Goal: Task Accomplishment & Management: Manage account settings

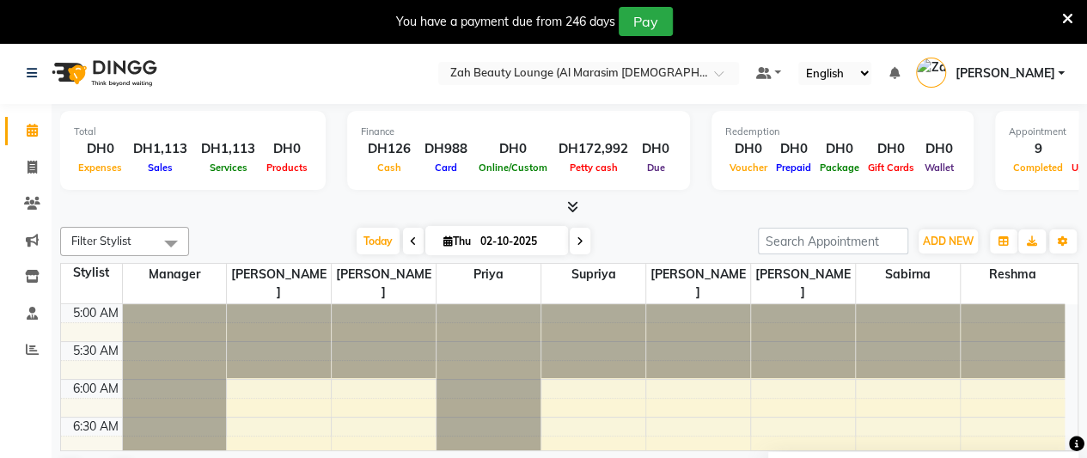
scroll to position [1021, 0]
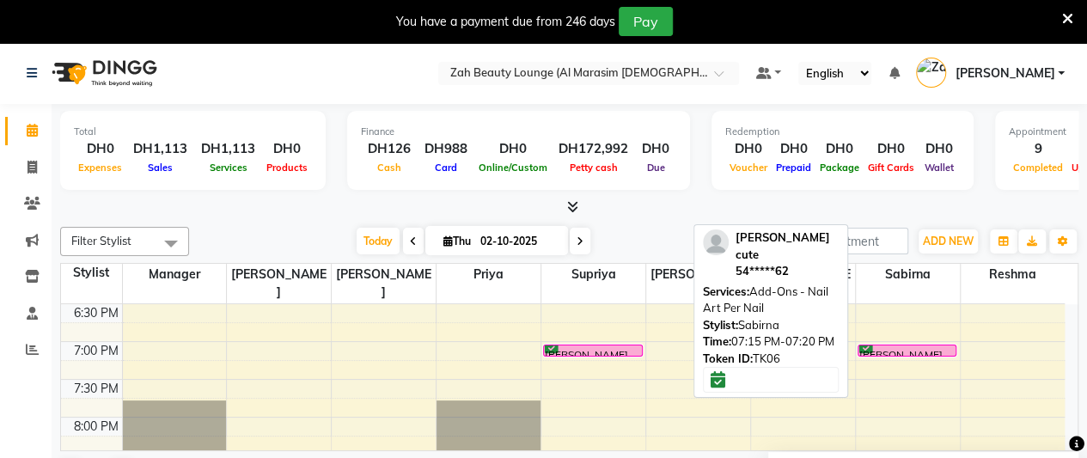
click at [916, 345] on div "[PERSON_NAME] cute, TK06, 07:15 PM-07:20 PM, Add-Ons - Nail Art Per Nail" at bounding box center [907, 350] width 98 height 10
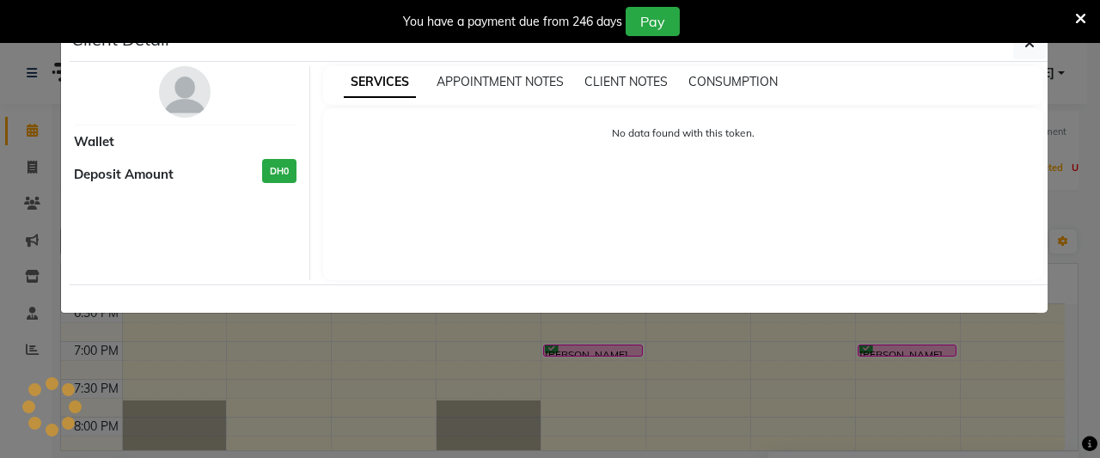
select select "6"
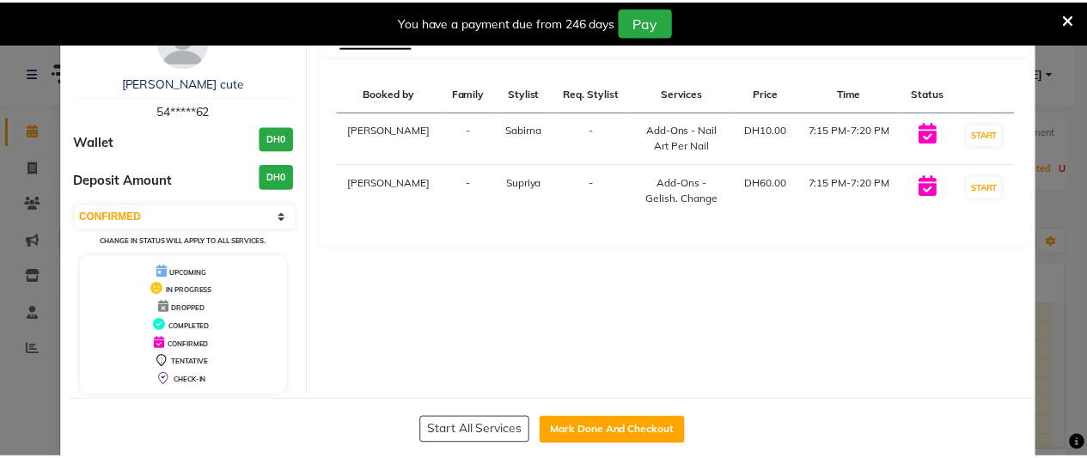
scroll to position [76, 0]
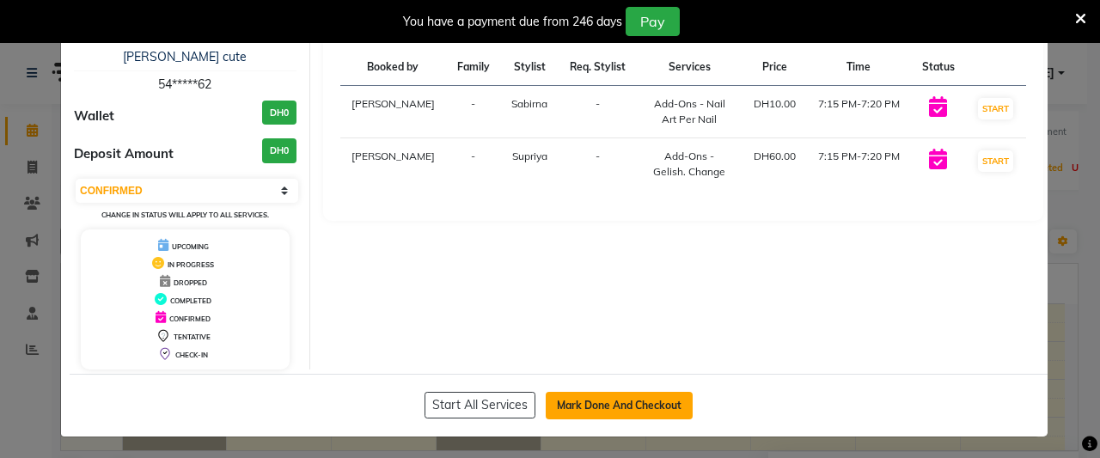
click at [629, 392] on button "Mark Done And Checkout" at bounding box center [619, 405] width 147 height 27
select select "service"
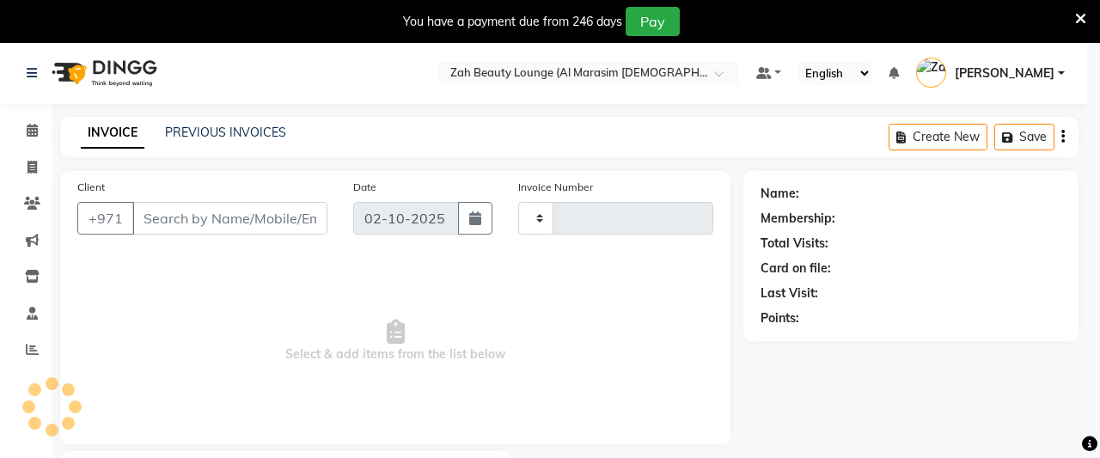
type input "1381"
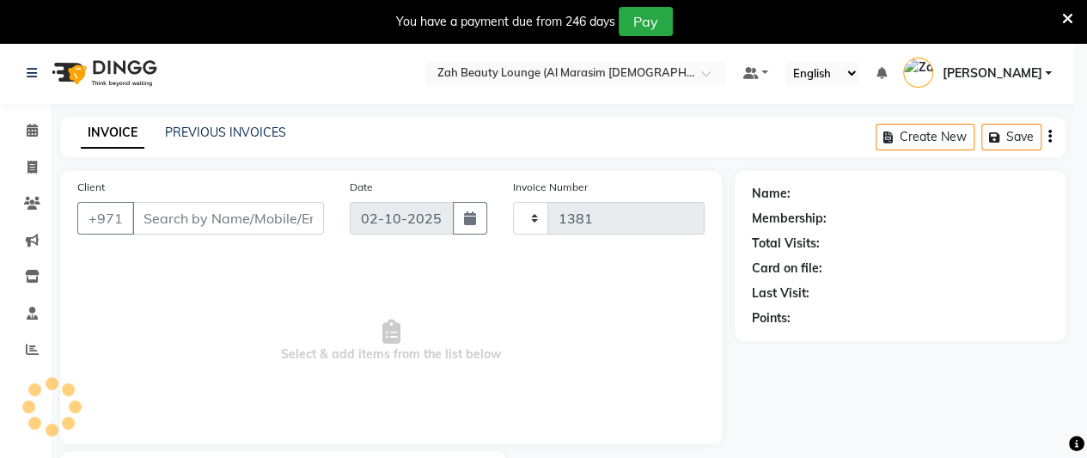
select select "5617"
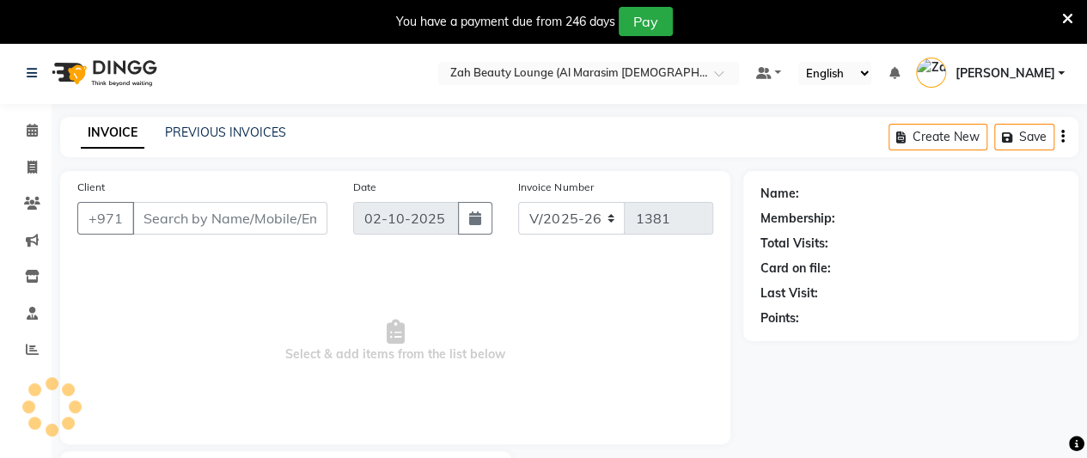
type input "54*****62"
select select "38553"
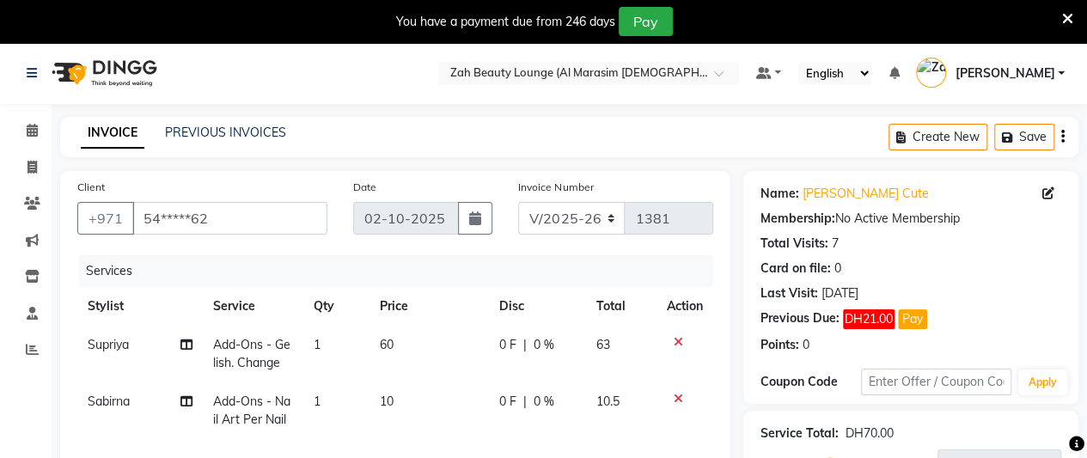
scroll to position [172, 0]
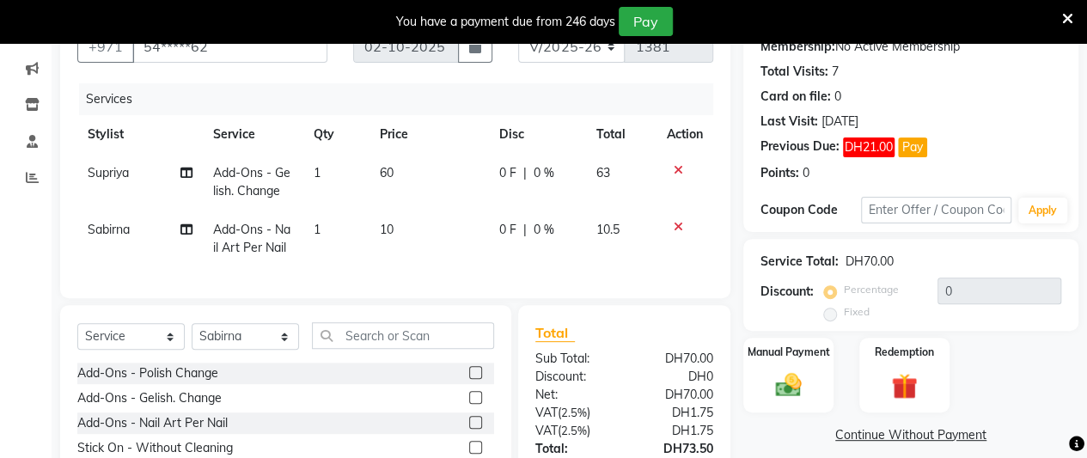
click at [320, 231] on span "1" at bounding box center [317, 229] width 7 height 15
select select "38553"
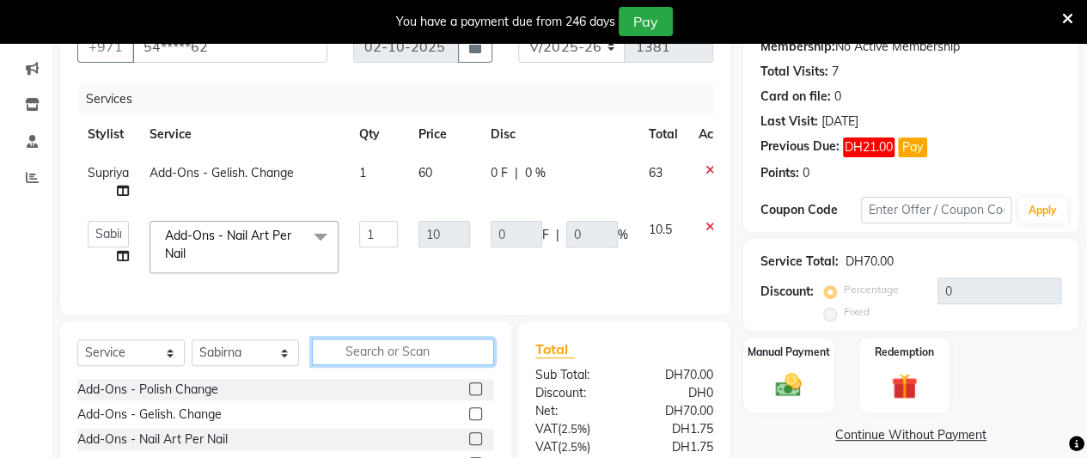
click at [407, 365] on input "text" at bounding box center [403, 352] width 182 height 27
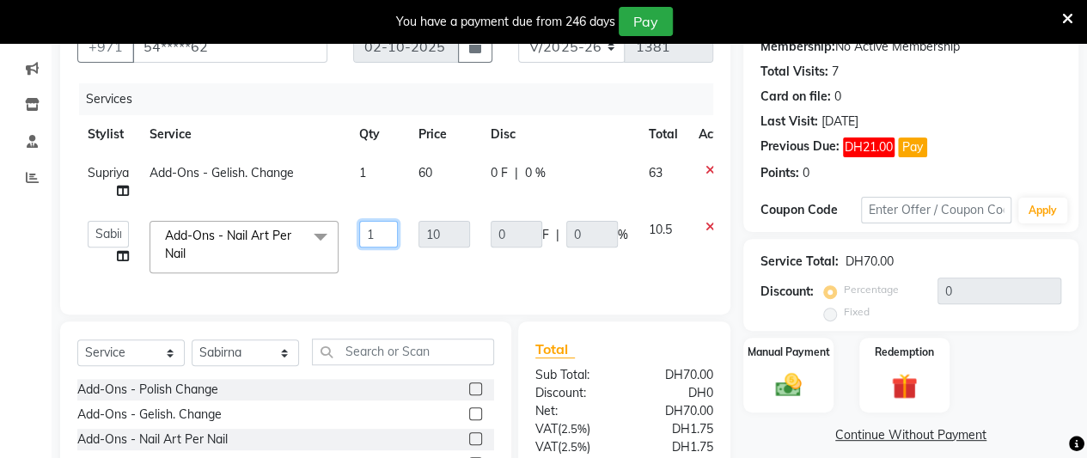
click at [380, 235] on input "1" at bounding box center [378, 234] width 39 height 27
type input "1"
type input "12"
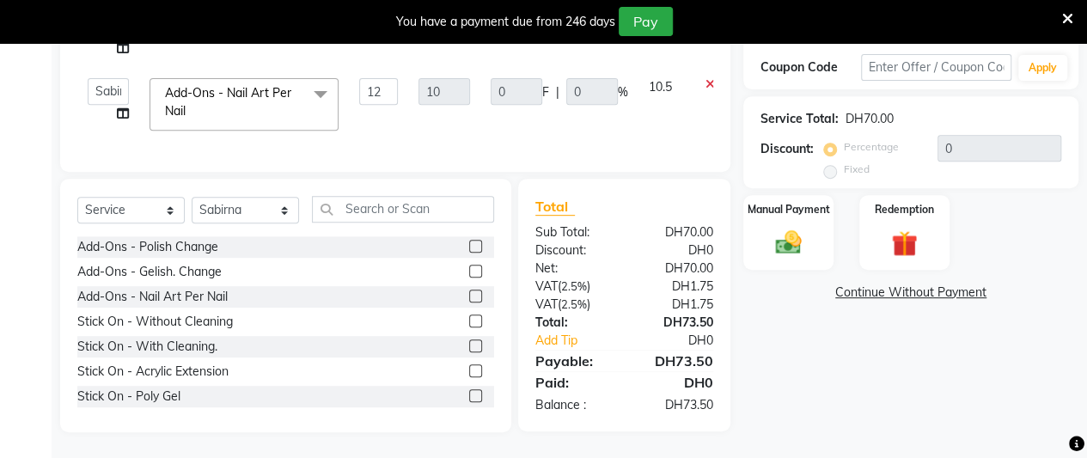
scroll to position [310, 0]
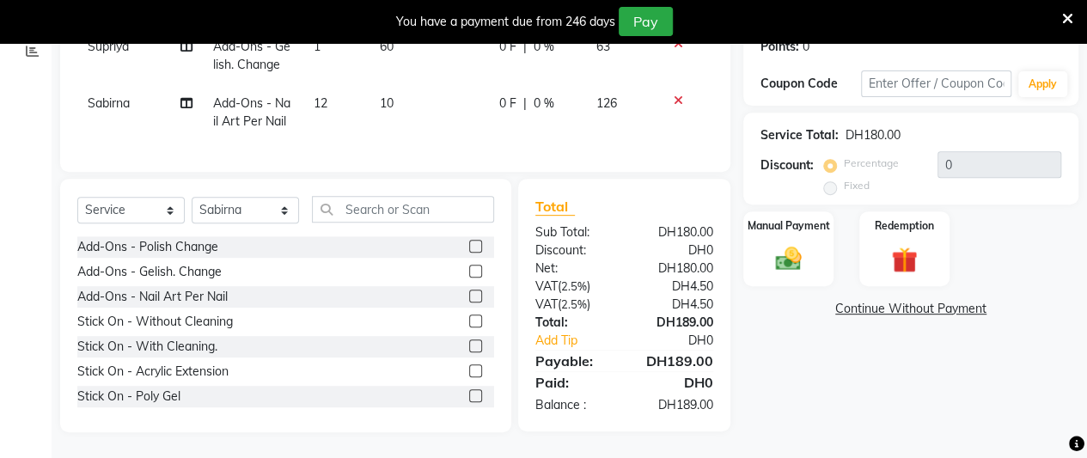
click at [911, 353] on div "Name: [PERSON_NAME] Cute Membership: No Active Membership Total Visits: 7 Card …" at bounding box center [917, 152] width 348 height 559
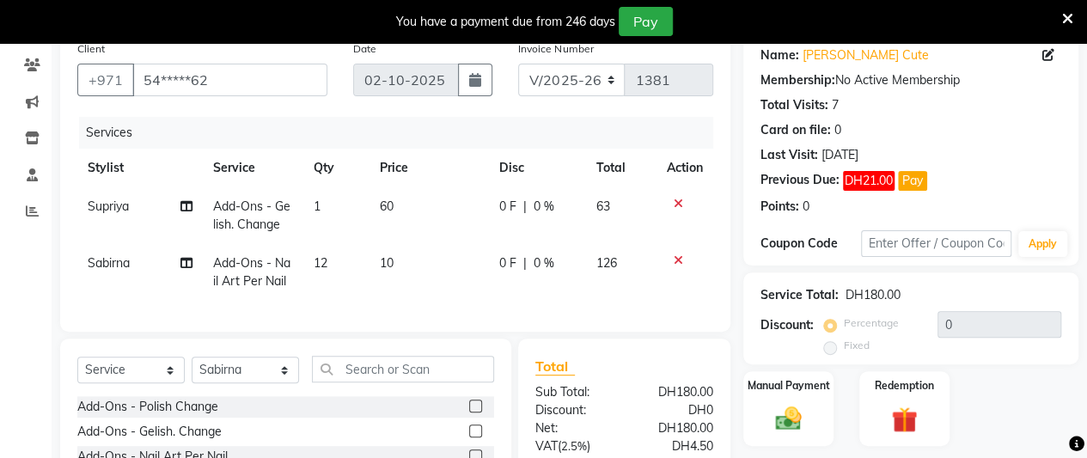
click at [321, 206] on td "1" at bounding box center [336, 215] width 67 height 57
select select "38550"
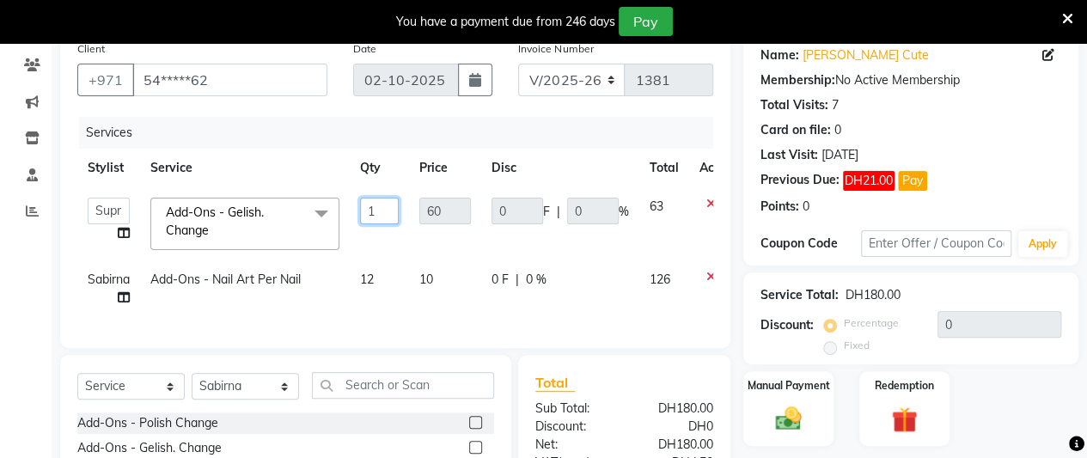
click at [388, 204] on input "1" at bounding box center [379, 211] width 39 height 27
click at [393, 209] on input "1" at bounding box center [379, 211] width 39 height 27
type input "4"
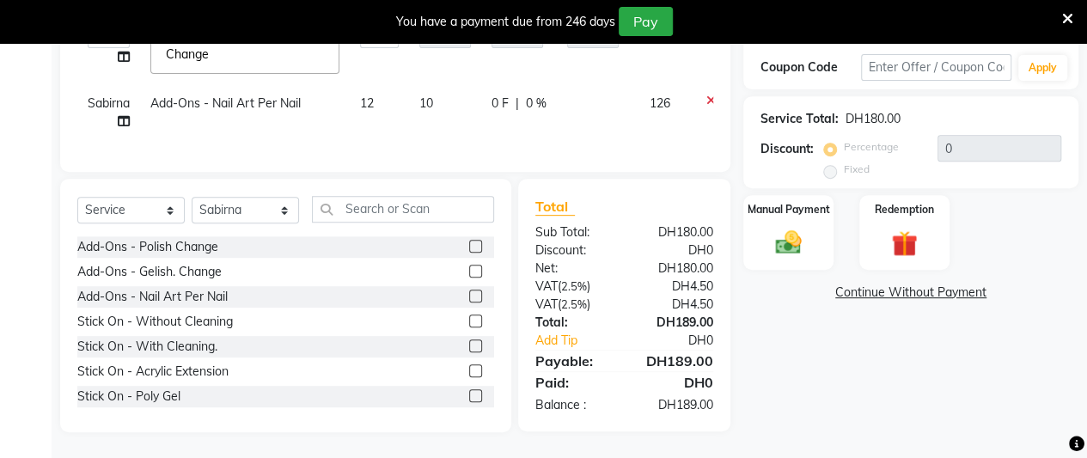
scroll to position [310, 0]
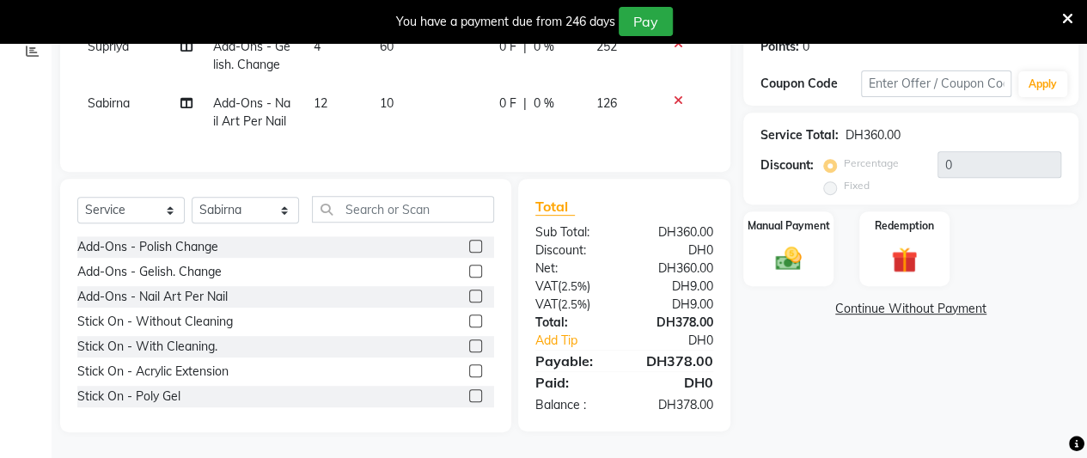
click at [914, 382] on div "Name: [PERSON_NAME] Cute Membership: No Active Membership Total Visits: 7 Card …" at bounding box center [917, 152] width 348 height 559
click at [800, 243] on img at bounding box center [788, 258] width 44 height 31
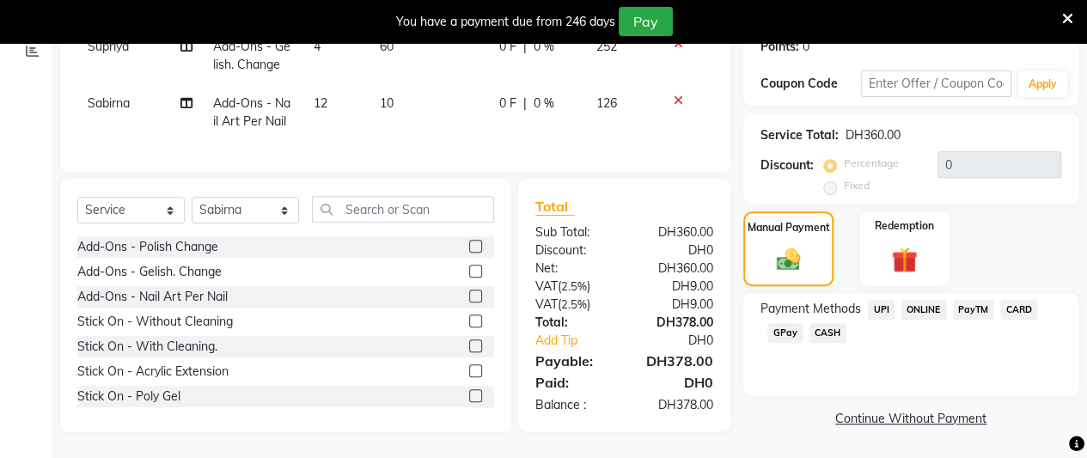
drag, startPoint x: 1023, startPoint y: 290, endPoint x: 1027, endPoint y: 305, distance: 15.2
click at [1026, 301] on span "CARD" at bounding box center [1018, 310] width 37 height 20
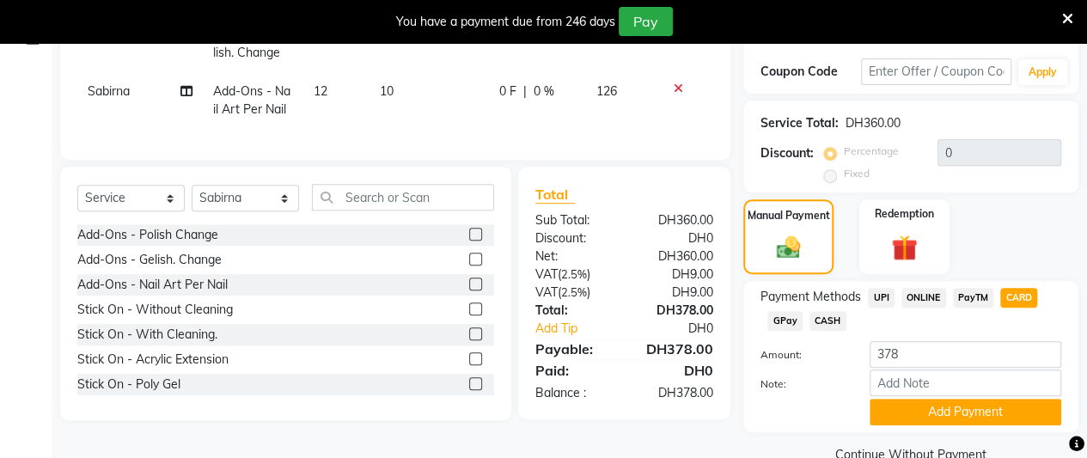
scroll to position [326, 0]
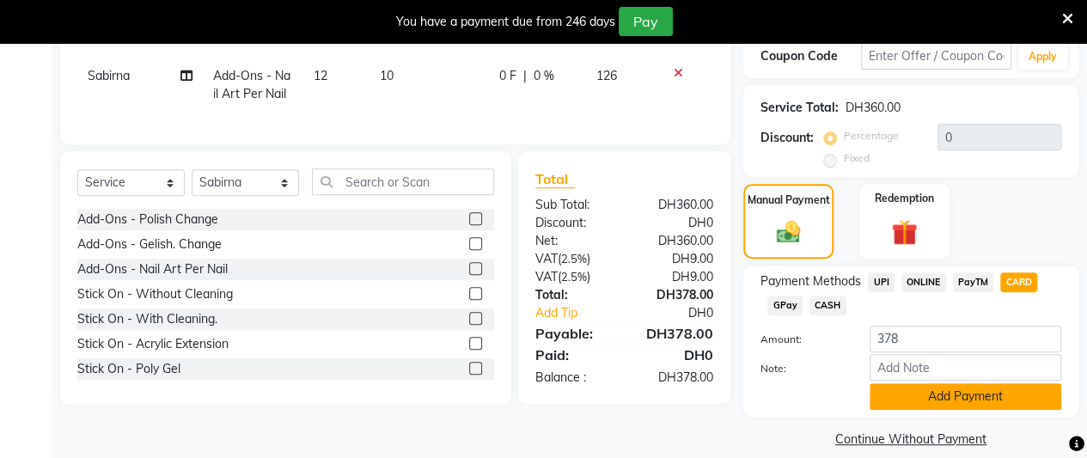
click at [1005, 388] on button "Add Payment" at bounding box center [966, 396] width 192 height 27
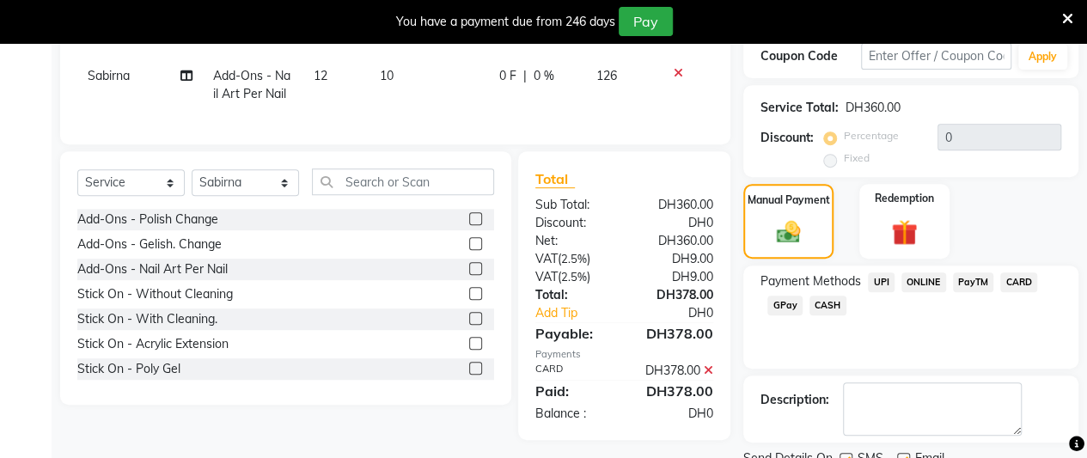
scroll to position [392, 0]
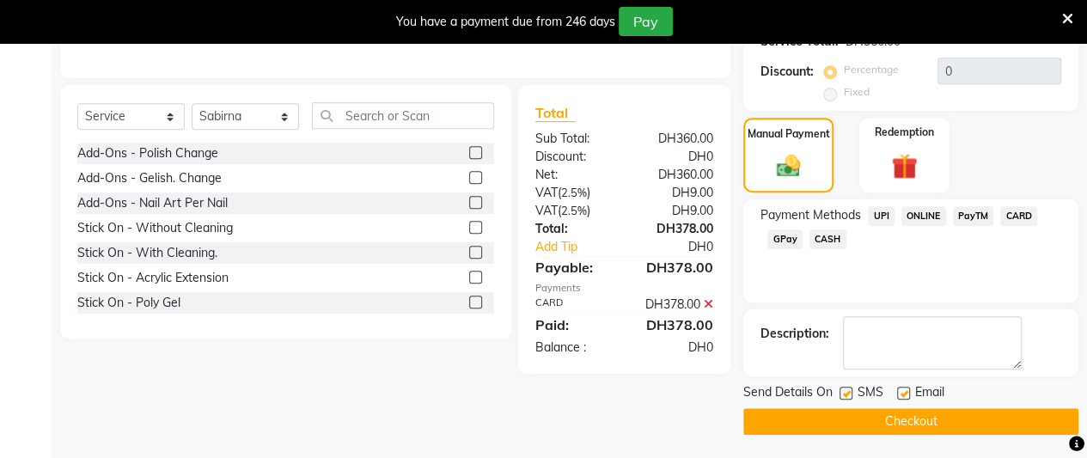
click at [983, 418] on button "Checkout" at bounding box center [910, 421] width 335 height 27
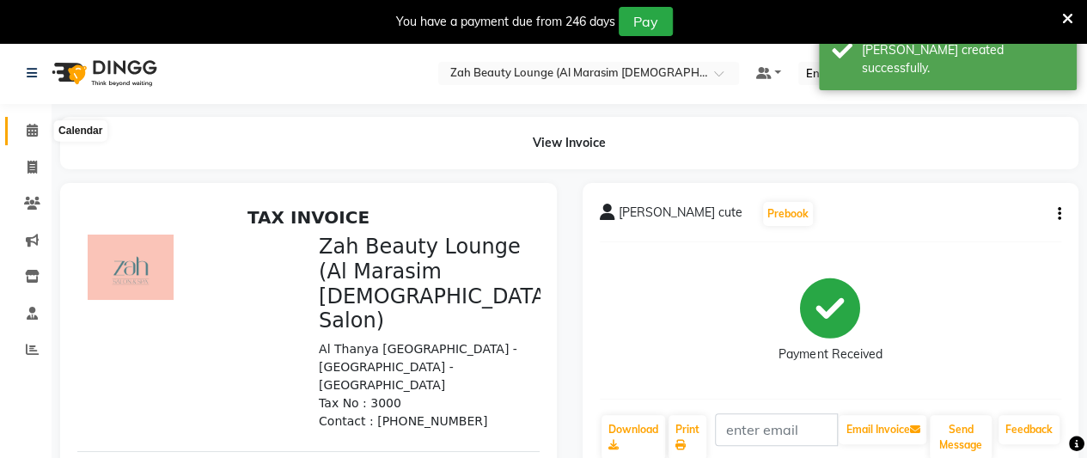
click at [32, 130] on icon at bounding box center [32, 130] width 11 height 13
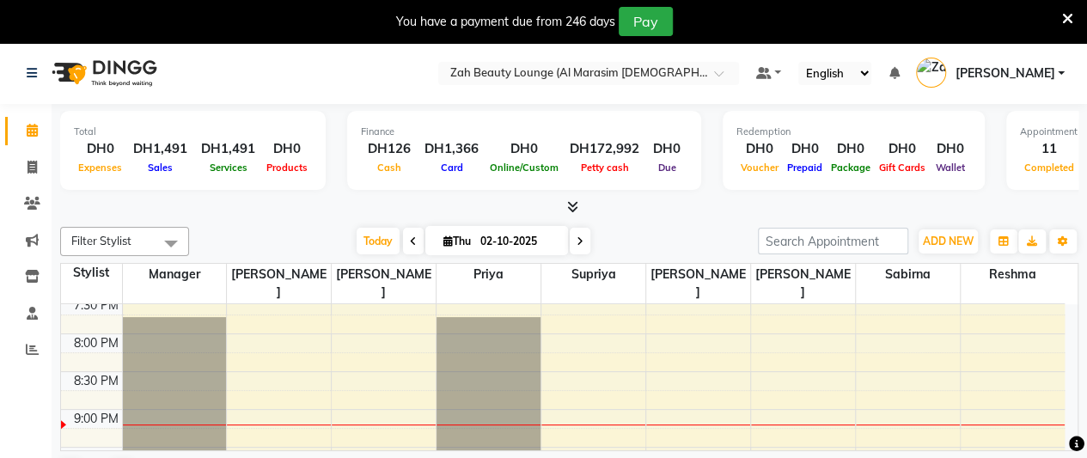
scroll to position [1078, 0]
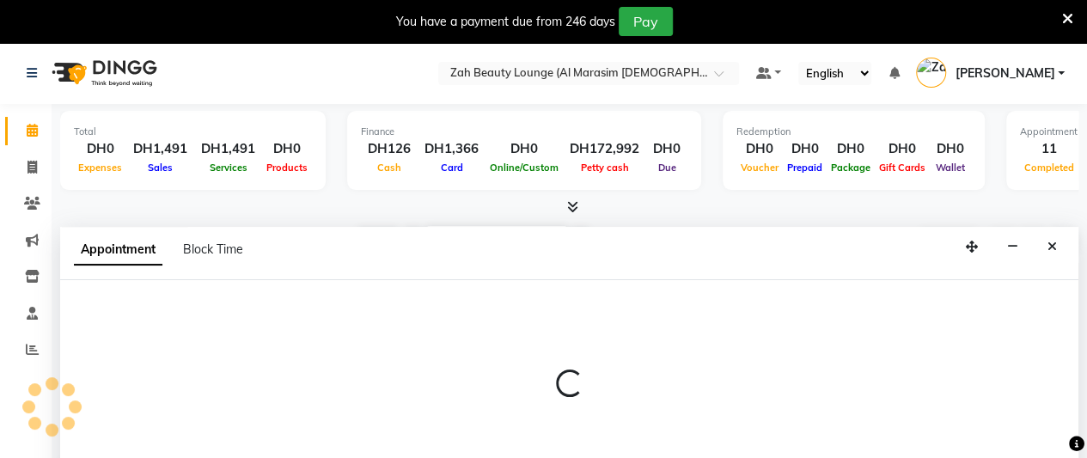
scroll to position [43, 0]
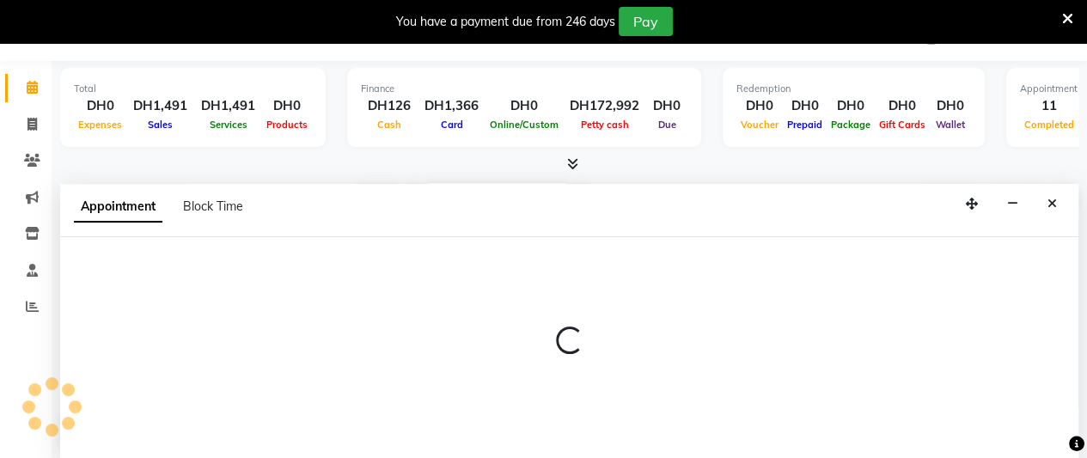
select select "38549"
select select "1230"
select select "tentative"
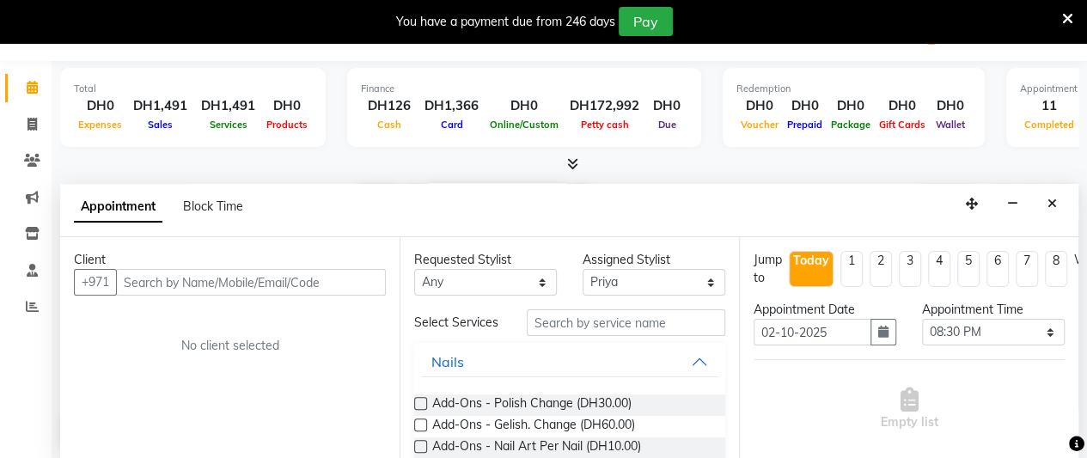
click at [218, 284] on input "text" at bounding box center [251, 282] width 270 height 27
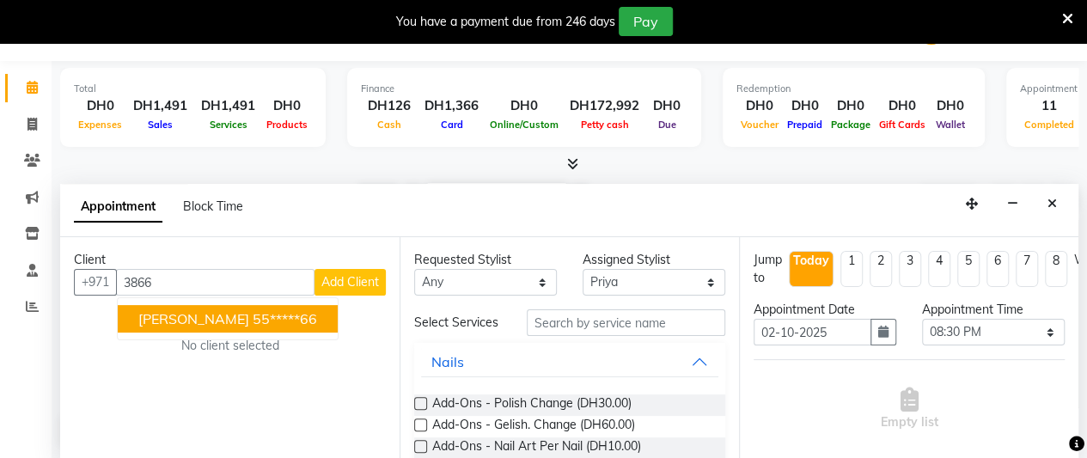
click at [253, 317] on ngb-highlight "55*****66" at bounding box center [285, 318] width 64 height 17
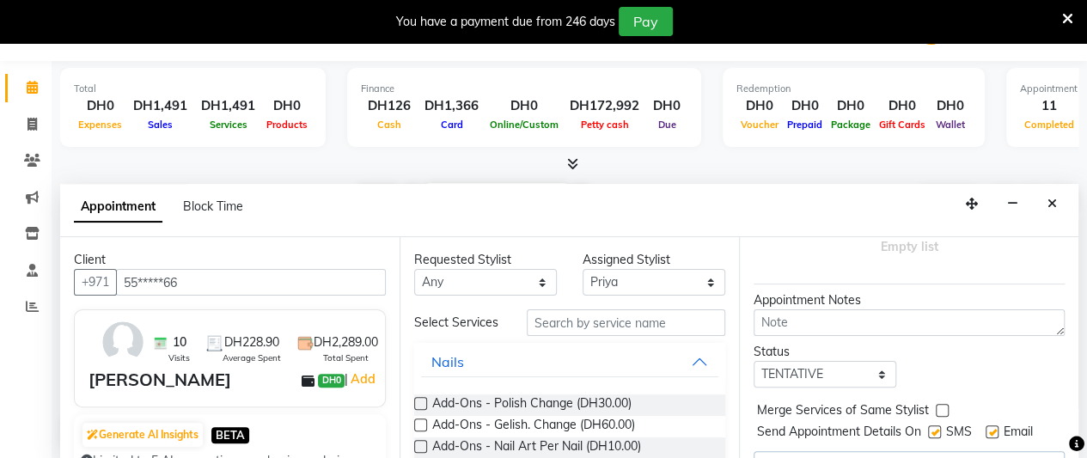
scroll to position [53, 0]
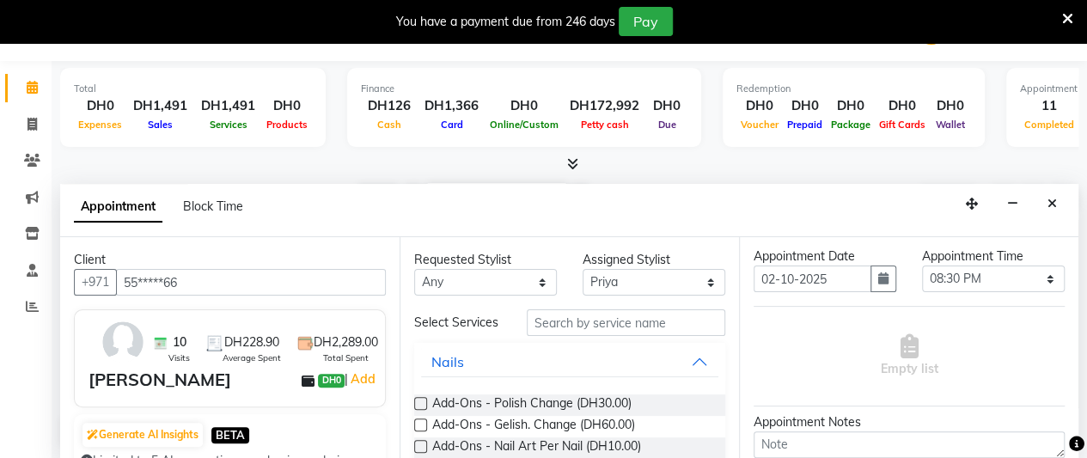
type input "55*****66"
click at [639, 323] on input "text" at bounding box center [626, 322] width 198 height 27
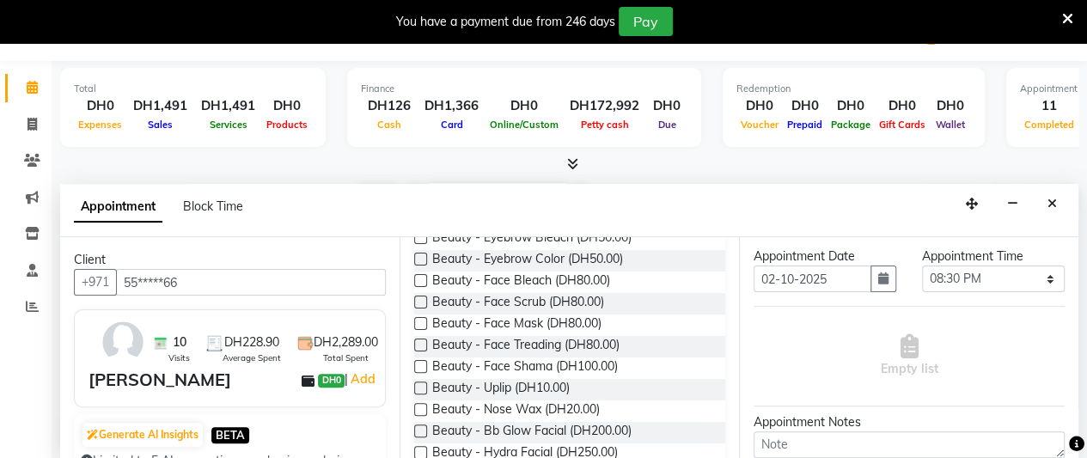
scroll to position [229, 0]
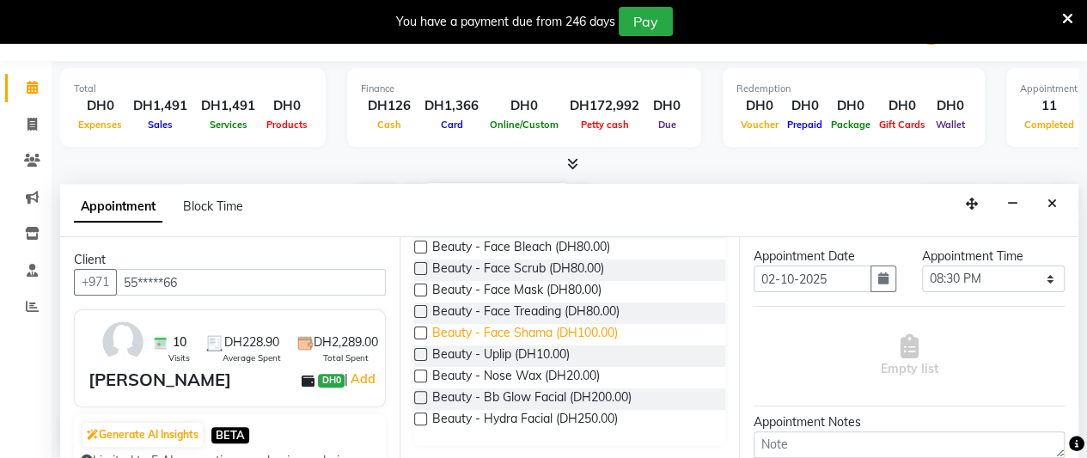
type input "bea"
click at [590, 332] on span "Beauty - Face Shama (DH100.00)" at bounding box center [525, 334] width 186 height 21
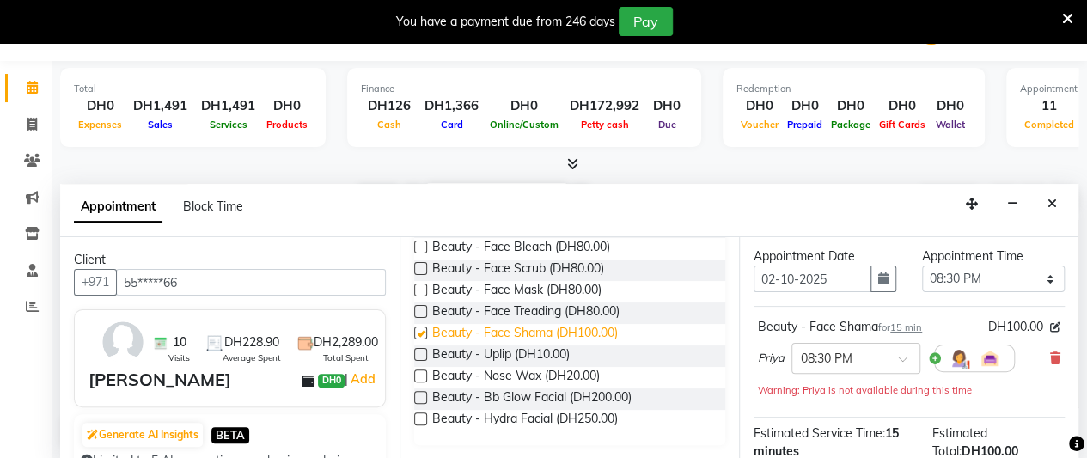
checkbox input "false"
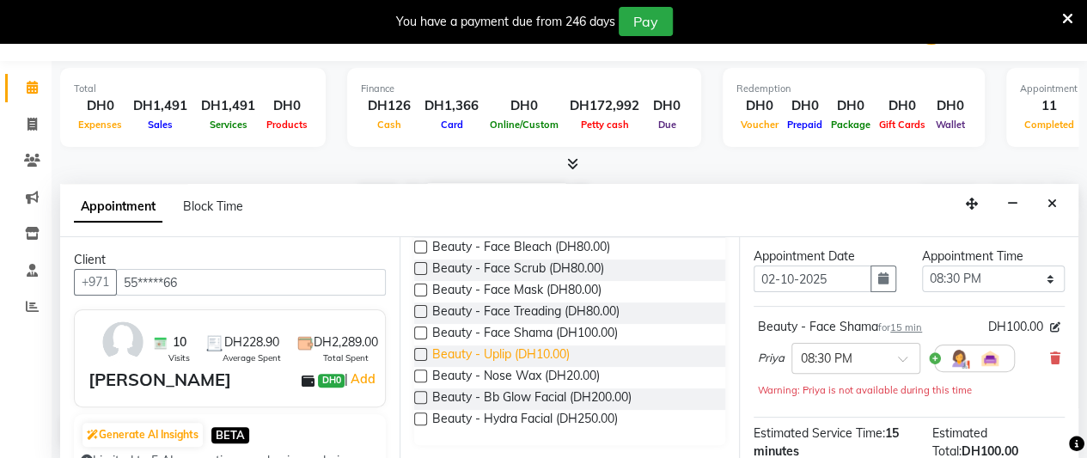
click at [567, 351] on span "Beauty - Uplip (DH10.00)" at bounding box center [500, 355] width 137 height 21
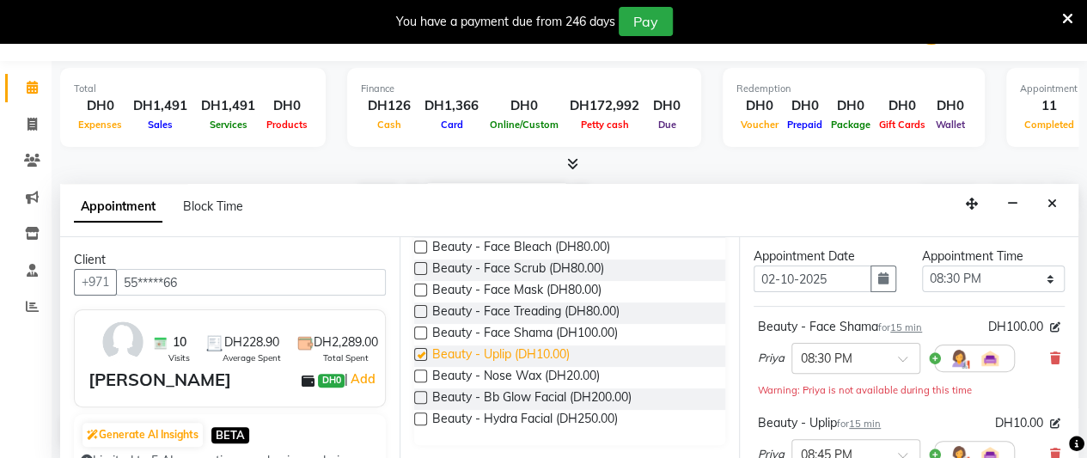
checkbox input "false"
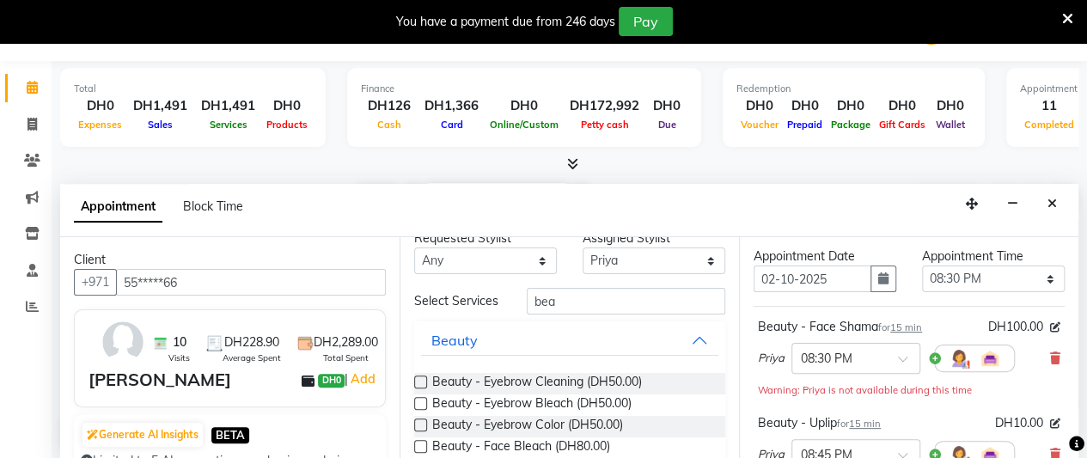
scroll to position [0, 0]
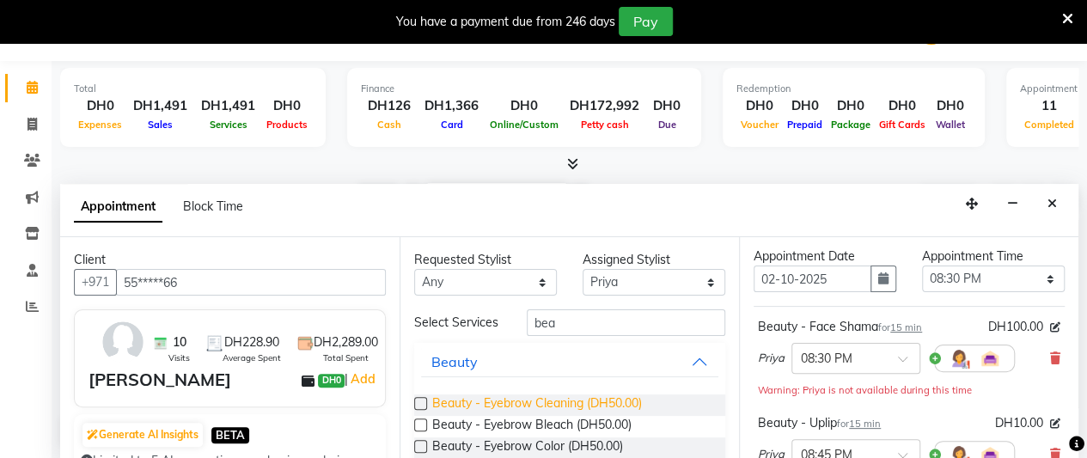
click at [604, 405] on span "Beauty - Eyebrow Cleaning (DH50.00)" at bounding box center [537, 404] width 210 height 21
checkbox input "false"
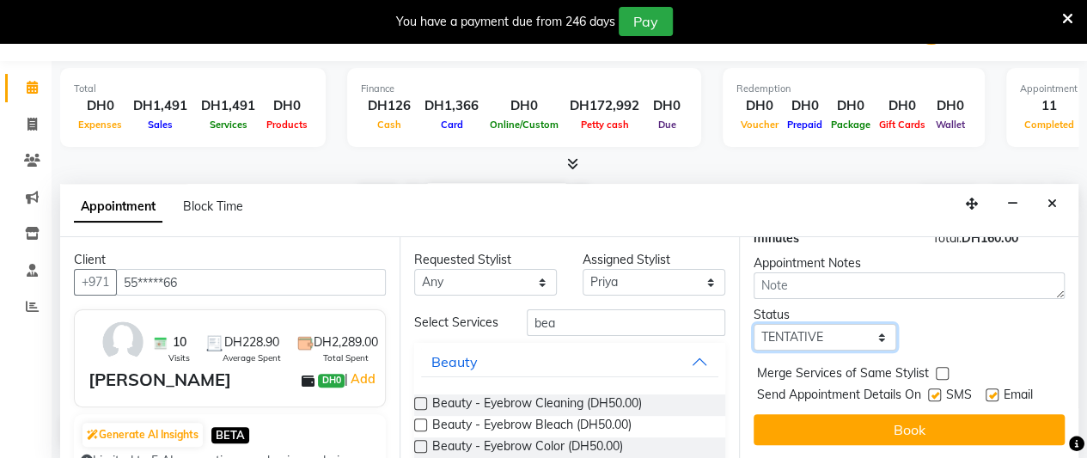
click at [824, 324] on select "Select TENTATIVE CONFIRM CHECK-IN UPCOMING" at bounding box center [825, 337] width 143 height 27
select select "confirm booking"
click at [754, 324] on select "Select TENTATIVE CONFIRM CHECK-IN UPCOMING" at bounding box center [825, 337] width 143 height 27
click at [828, 414] on button "Book" at bounding box center [909, 429] width 311 height 31
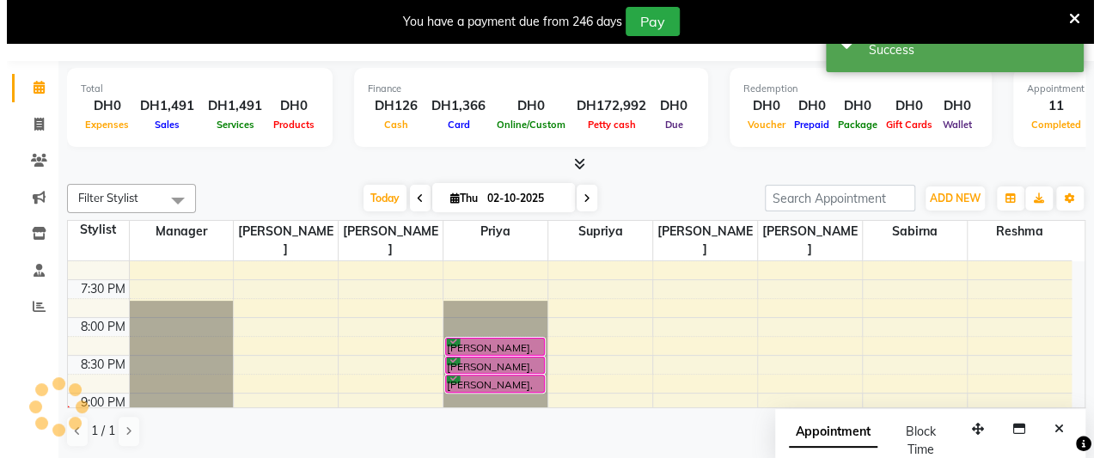
scroll to position [0, 0]
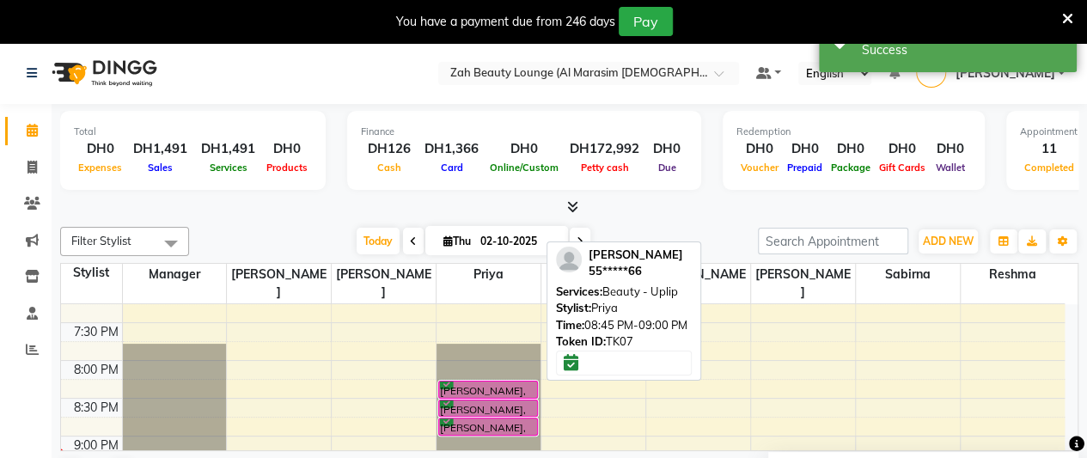
click at [507, 400] on div "[PERSON_NAME], TK07, 08:45 PM-09:00 PM, Beauty - Uplip" at bounding box center [488, 407] width 98 height 15
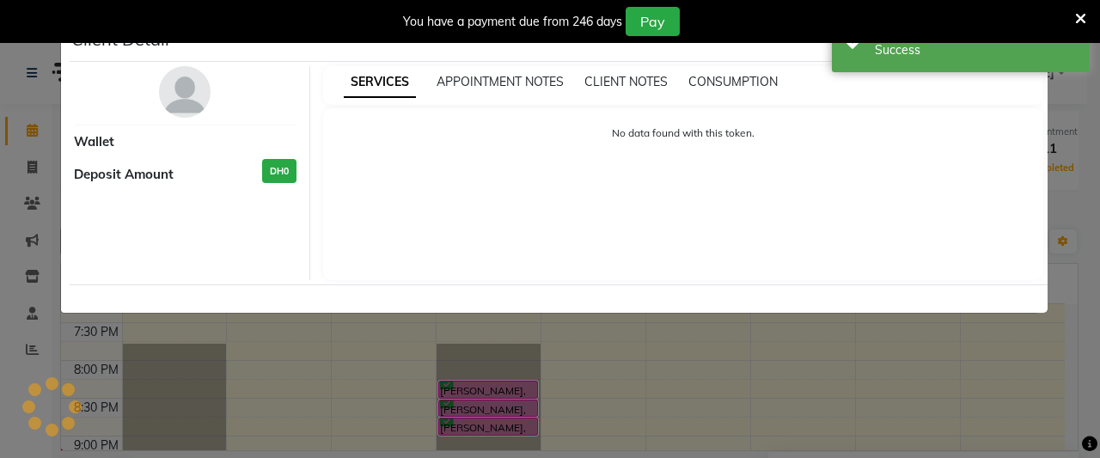
select select "6"
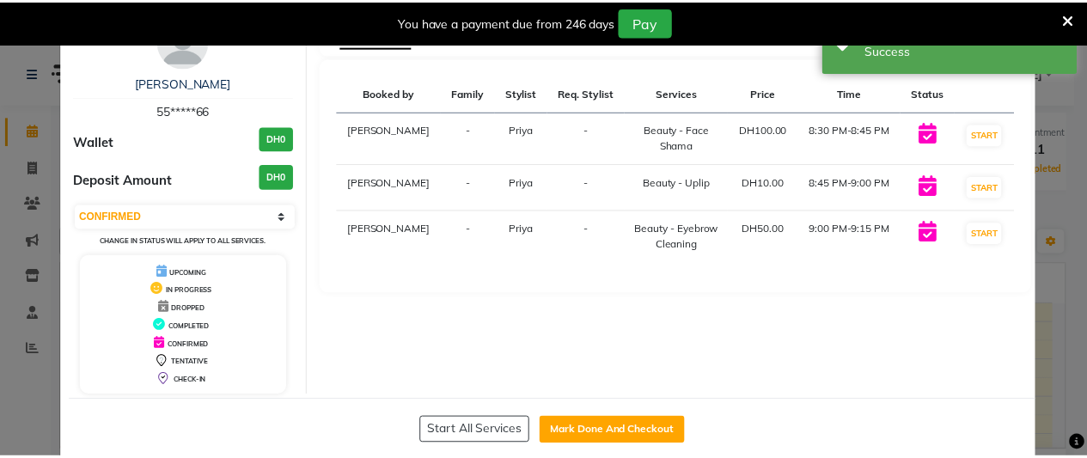
scroll to position [76, 0]
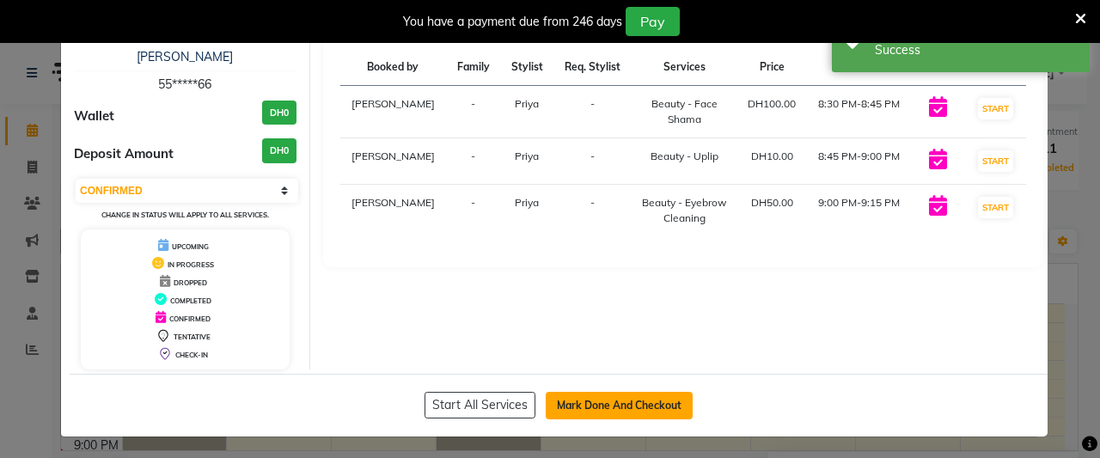
click at [644, 394] on button "Mark Done And Checkout" at bounding box center [619, 405] width 147 height 27
select select "service"
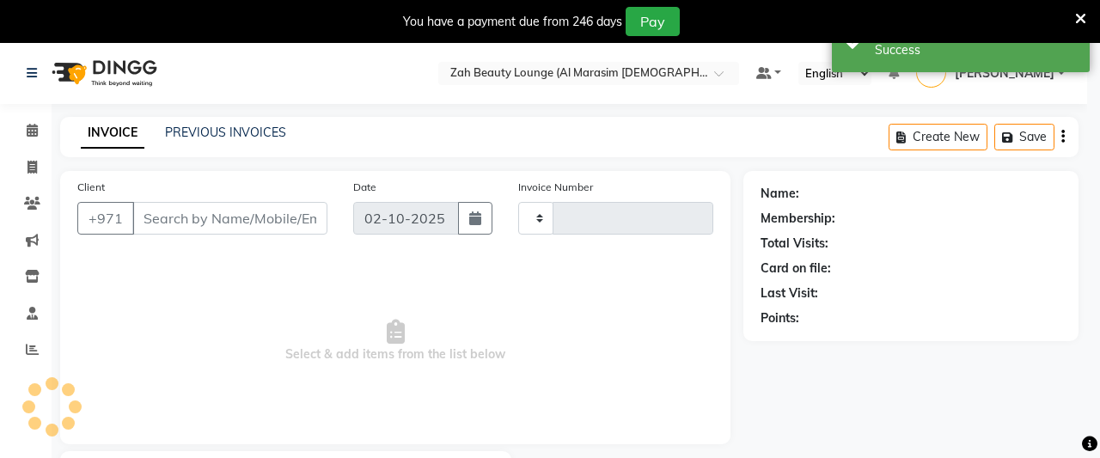
type input "1382"
select select "5617"
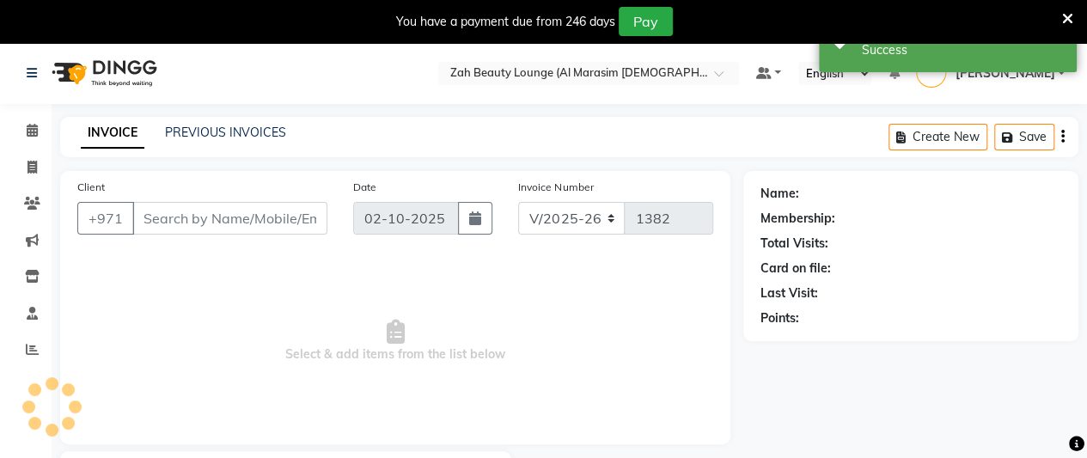
type input "55*****66"
select select "38549"
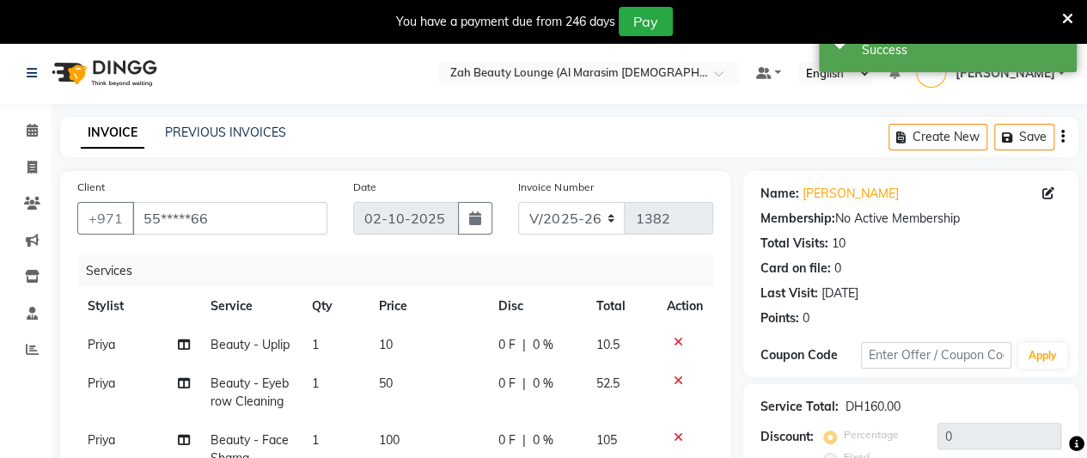
scroll to position [349, 0]
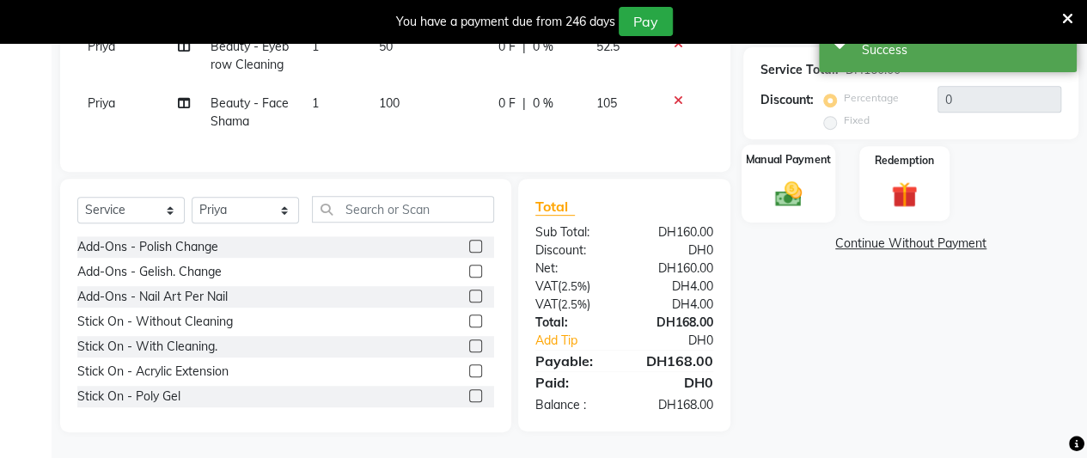
click at [795, 183] on img at bounding box center [788, 193] width 44 height 31
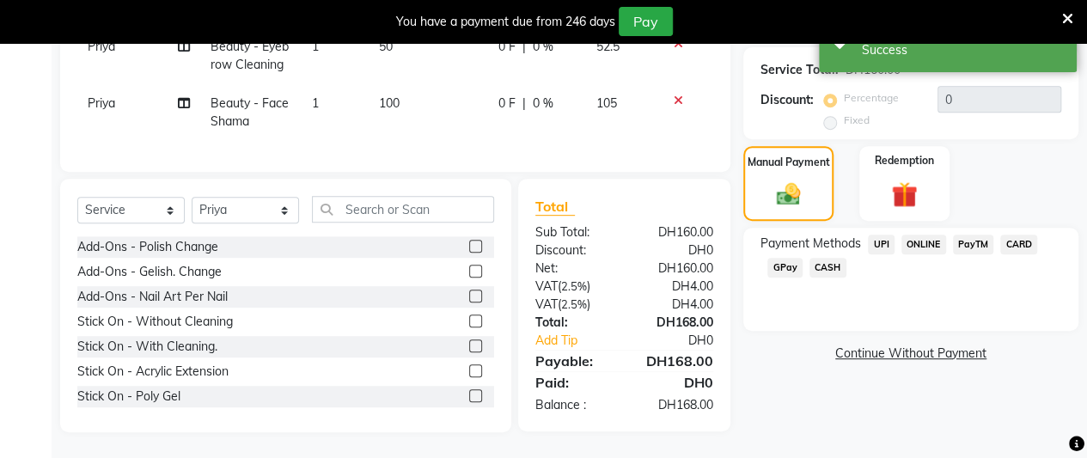
click at [1019, 235] on span "CARD" at bounding box center [1018, 245] width 37 height 20
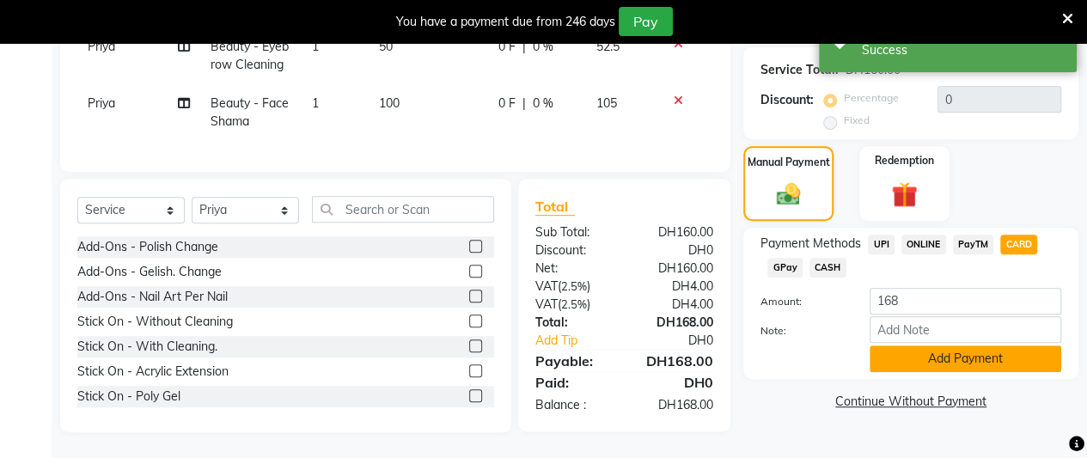
click at [972, 345] on button "Add Payment" at bounding box center [966, 358] width 192 height 27
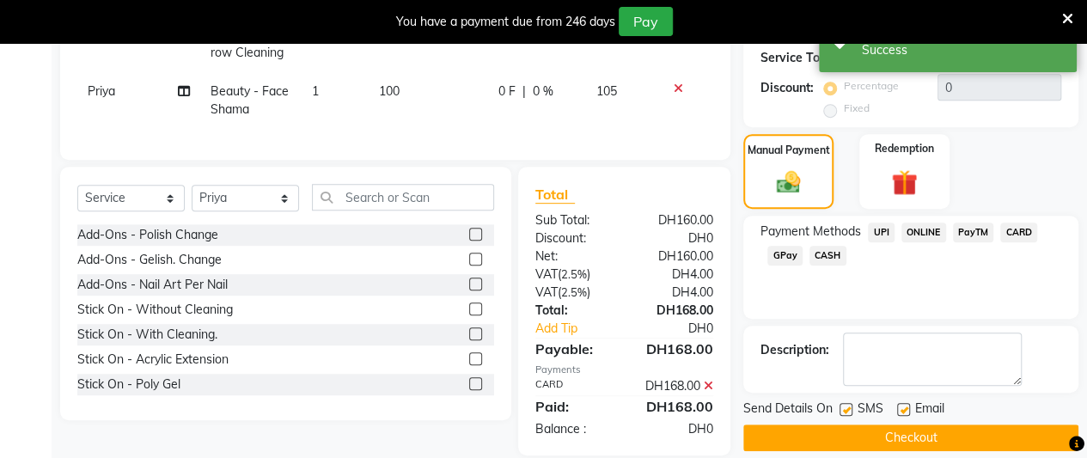
click at [959, 435] on button "Checkout" at bounding box center [910, 437] width 335 height 27
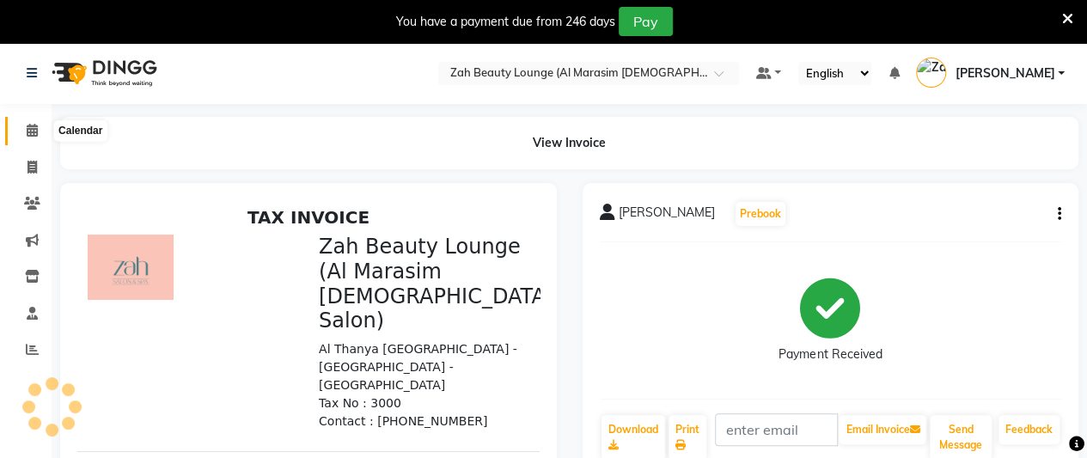
click at [30, 126] on icon at bounding box center [32, 130] width 11 height 13
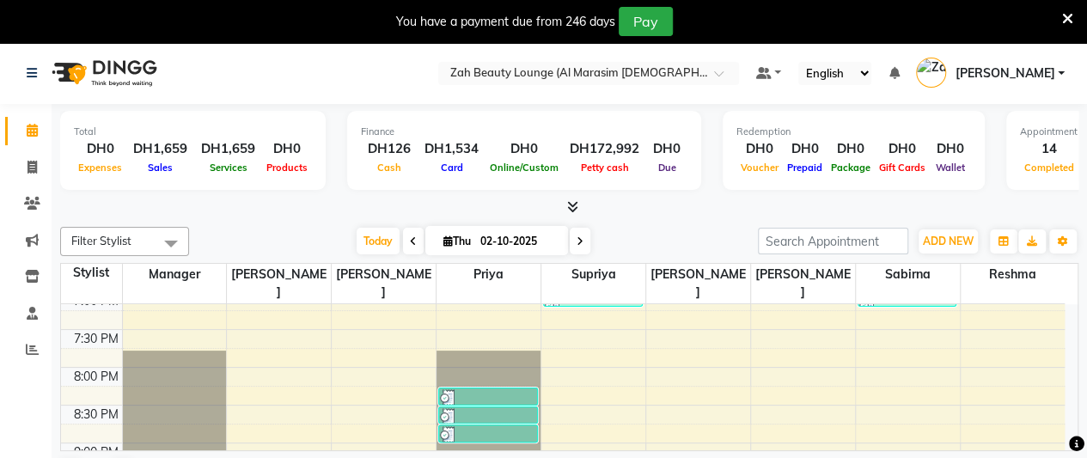
scroll to position [1031, 0]
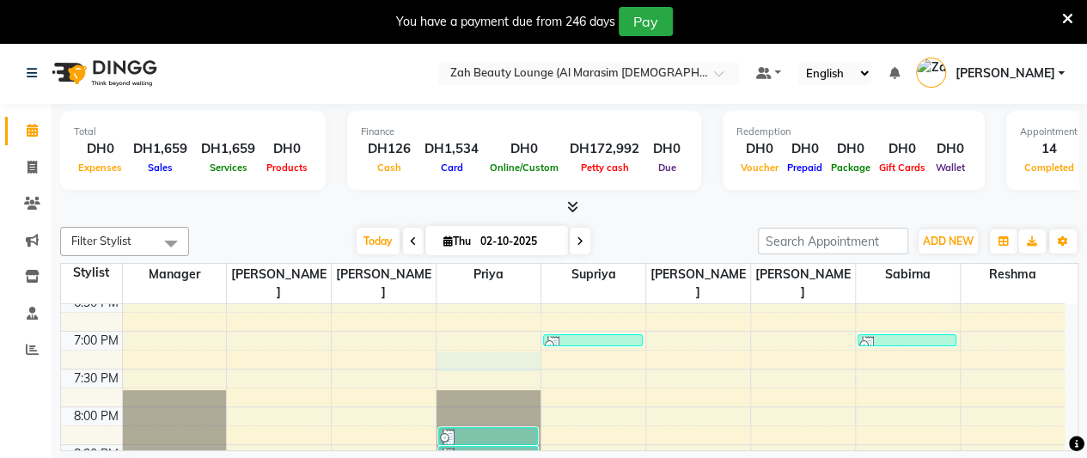
select select "38549"
select select "tentative"
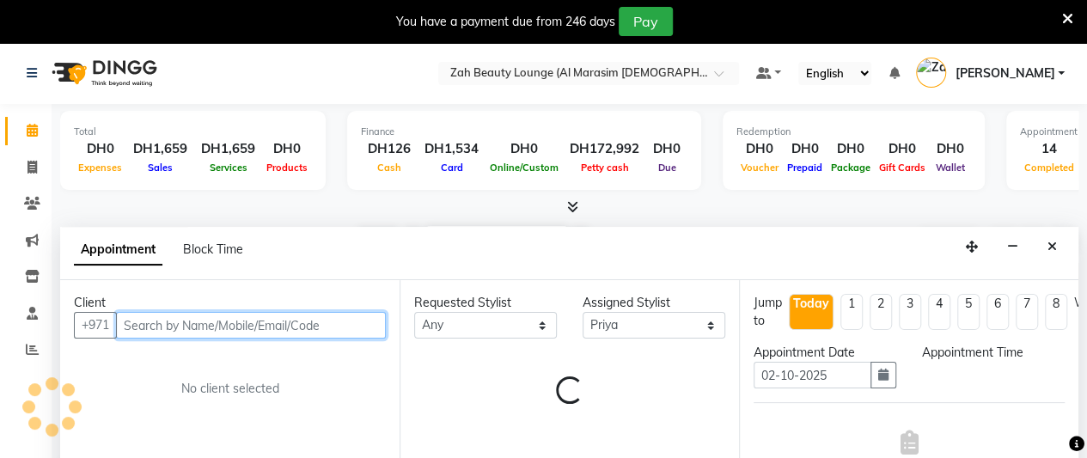
scroll to position [43, 0]
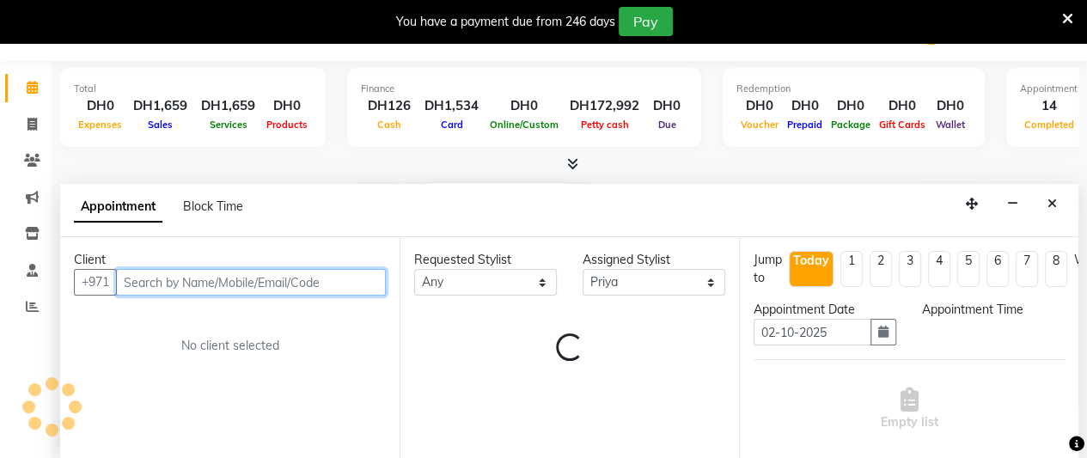
select select "1170"
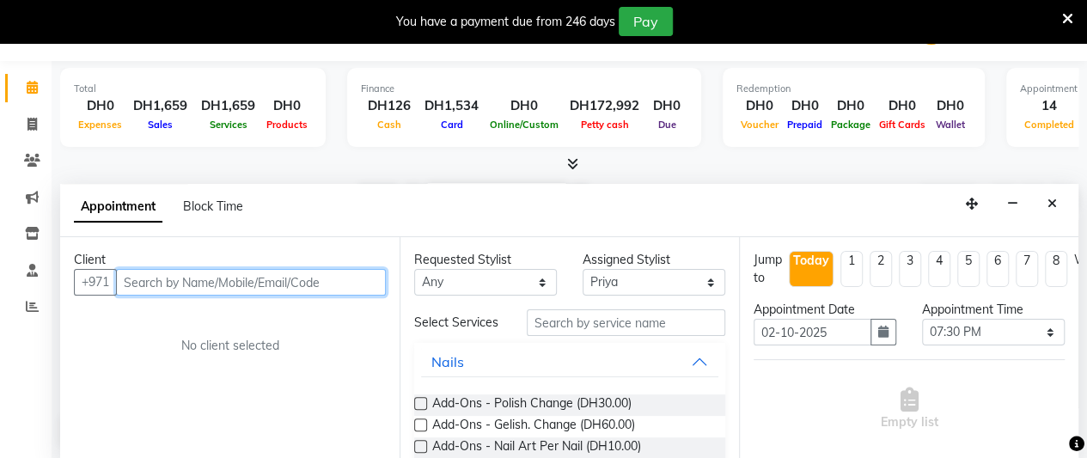
click at [315, 286] on input "text" at bounding box center [251, 282] width 270 height 27
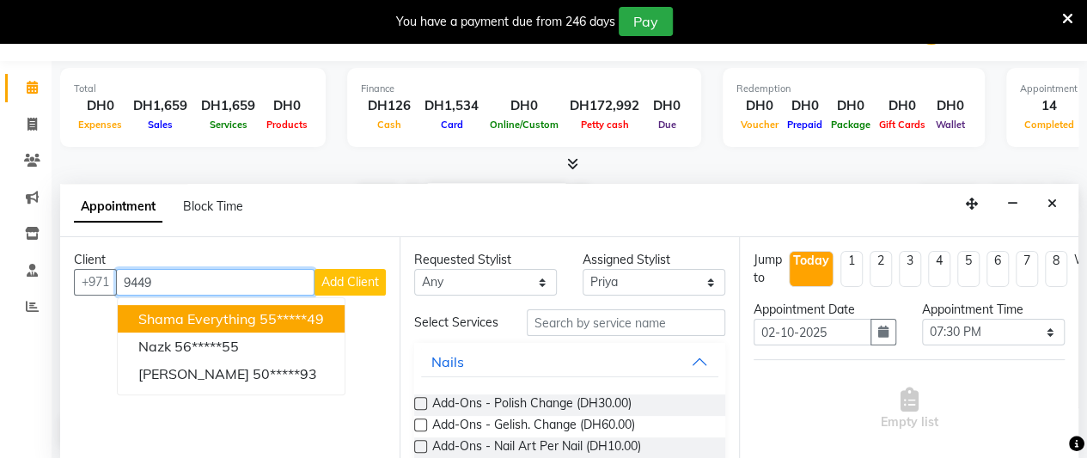
click at [288, 317] on ngb-highlight "55*****49" at bounding box center [291, 318] width 64 height 17
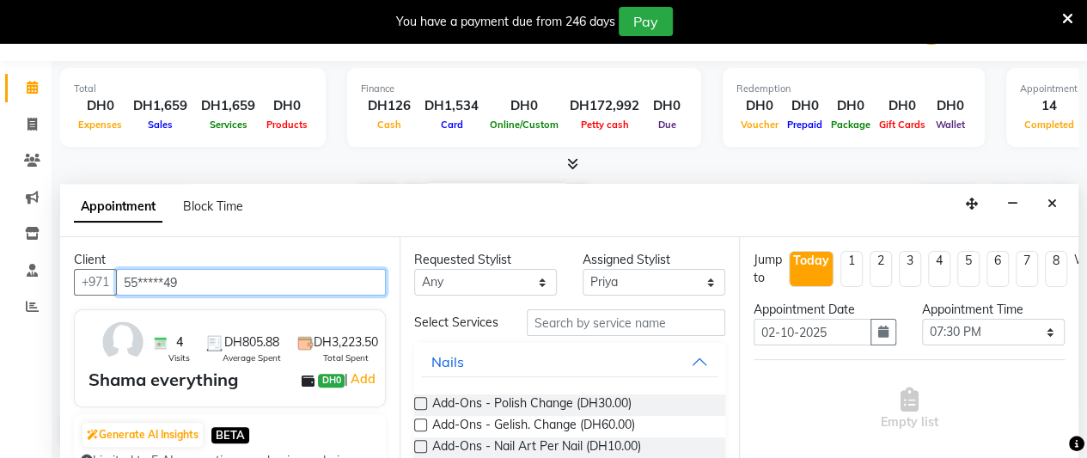
type input "55*****49"
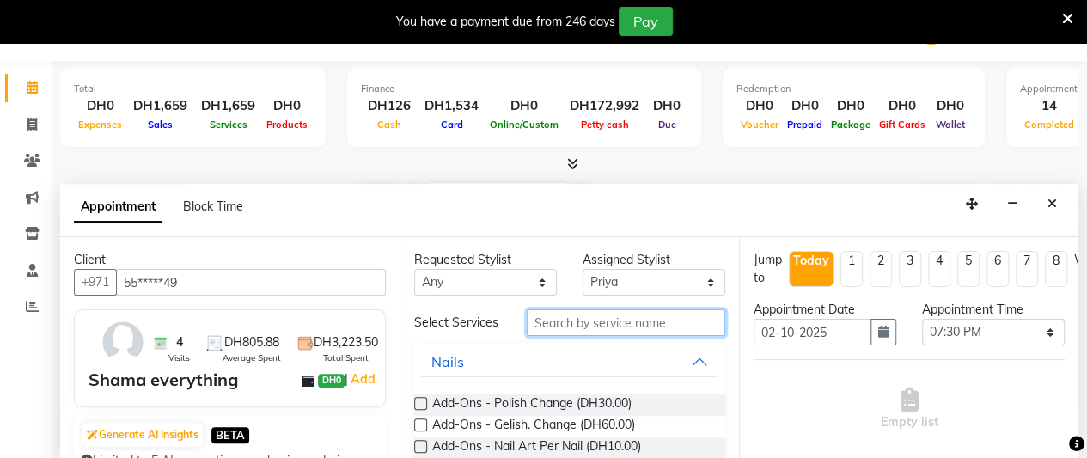
click at [615, 331] on input "text" at bounding box center [626, 322] width 198 height 27
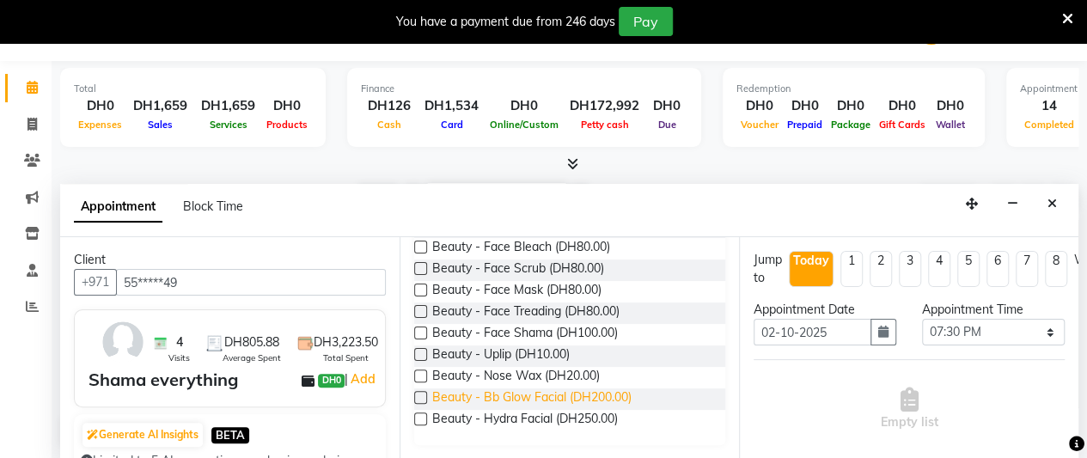
type input "bea"
click at [626, 393] on span "Beauty - Bb Glow Facial (DH200.00)" at bounding box center [531, 398] width 199 height 21
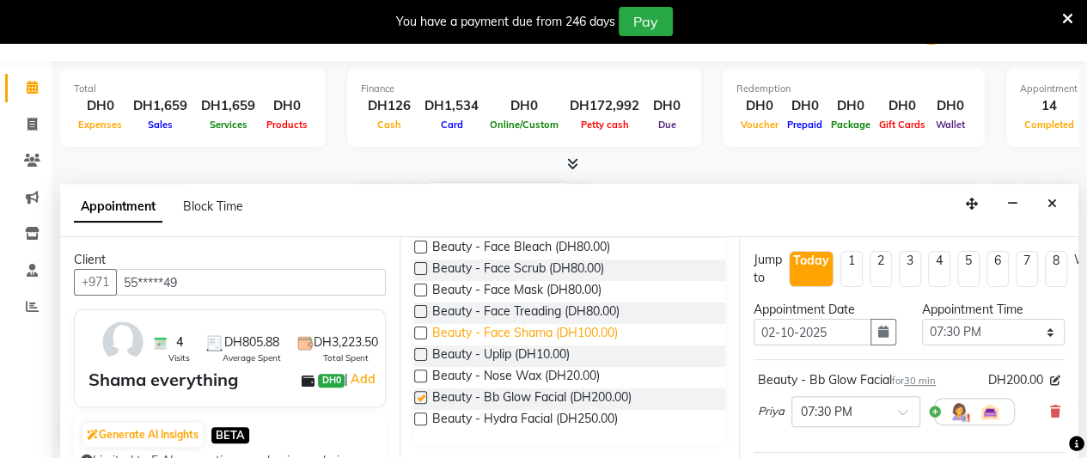
checkbox input "false"
click at [604, 328] on span "Beauty - Face Shama (DH100.00)" at bounding box center [525, 334] width 186 height 21
checkbox input "false"
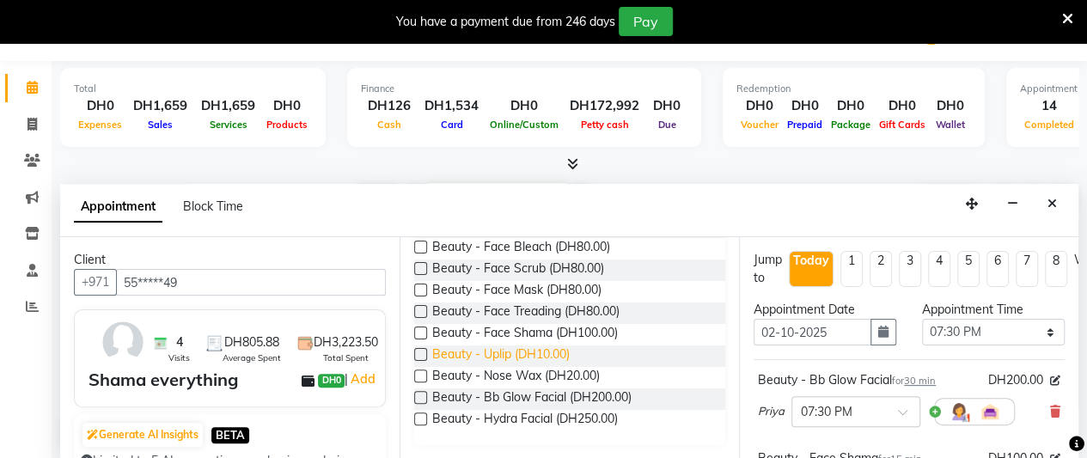
click at [563, 357] on span "Beauty - Uplip (DH10.00)" at bounding box center [500, 355] width 137 height 21
checkbox input "false"
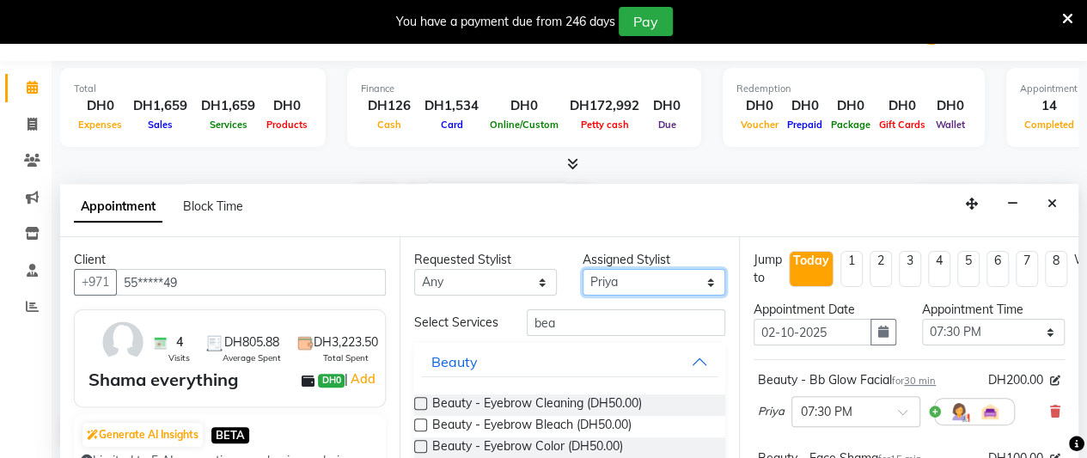
click at [636, 284] on select "Select [PERSON_NAME] Manager [PERSON_NAME] Priya Reshma Sabirna [PERSON_NAME]" at bounding box center [654, 282] width 143 height 27
select select "38548"
click at [583, 269] on select "Select [PERSON_NAME] Manager [PERSON_NAME] Priya Reshma Sabirna [PERSON_NAME]" at bounding box center [654, 282] width 143 height 27
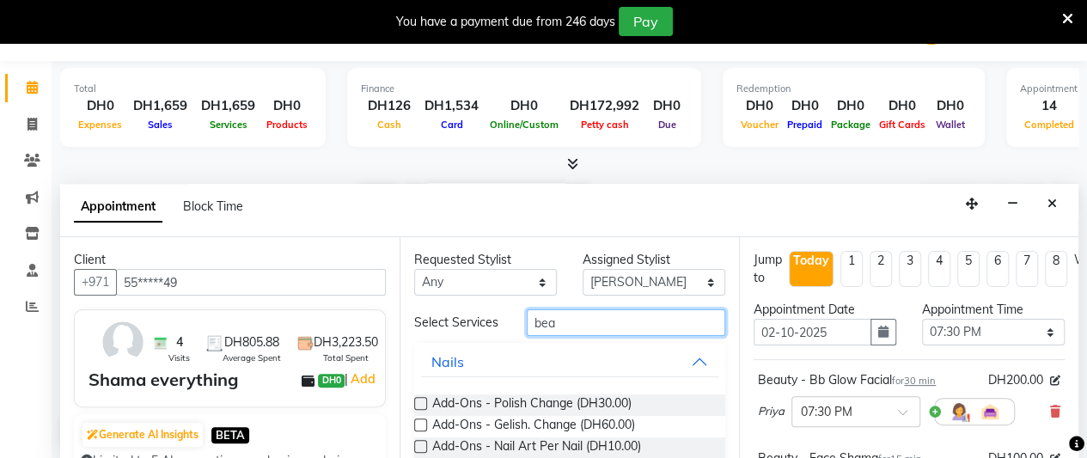
click at [583, 326] on input "bea" at bounding box center [626, 322] width 198 height 27
type input "b"
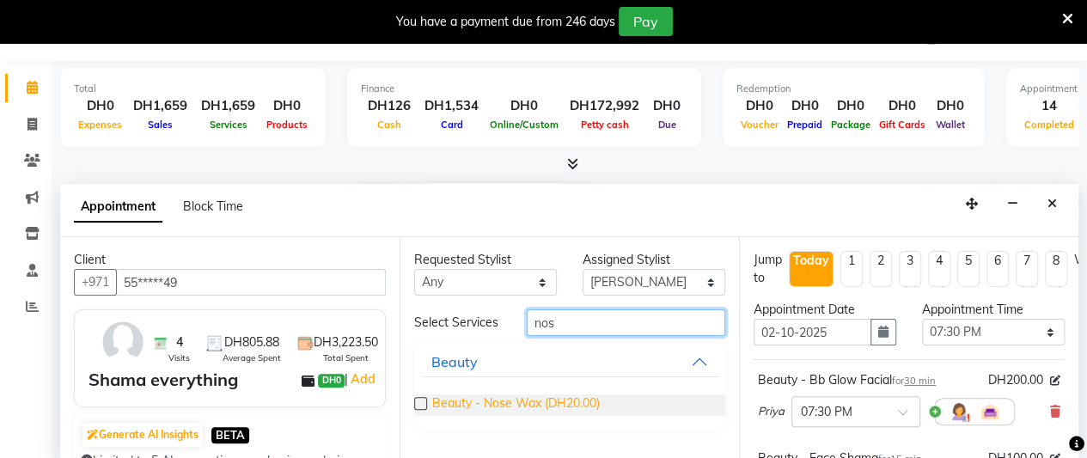
type input "nos"
click at [531, 398] on span "Beauty - Nose Wax (DH20.00)" at bounding box center [516, 404] width 168 height 21
checkbox input "false"
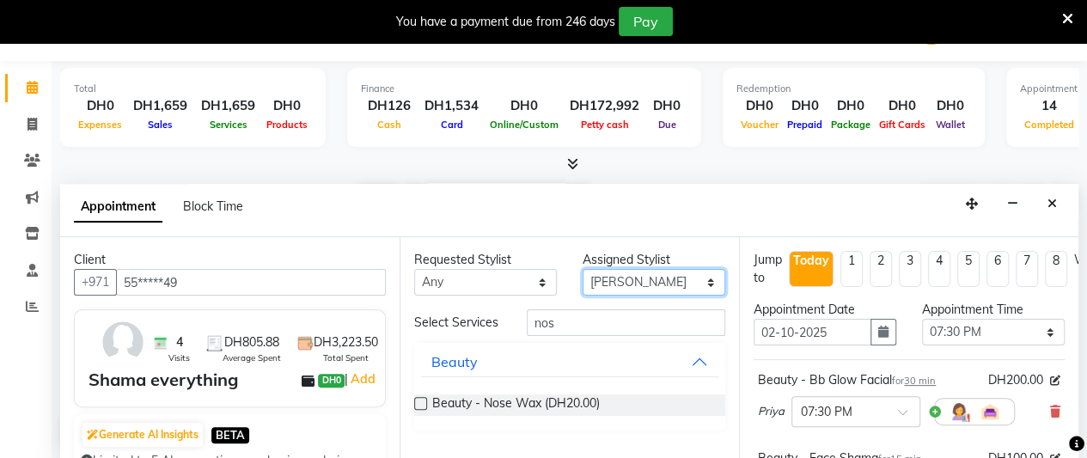
click at [656, 286] on select "Select [PERSON_NAME] Manager [PERSON_NAME] Priya Reshma Sabirna [PERSON_NAME]" at bounding box center [654, 282] width 143 height 27
select select "38550"
click at [583, 269] on select "Select [PERSON_NAME] Manager [PERSON_NAME] Priya Reshma Sabirna [PERSON_NAME]" at bounding box center [654, 282] width 143 height 27
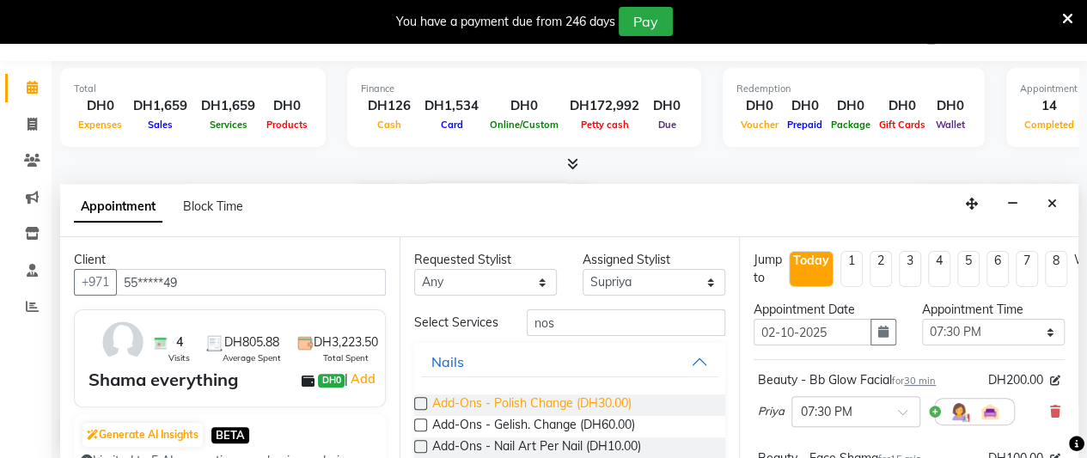
click at [608, 411] on span "Add-Ons - Polish Change (DH30.00)" at bounding box center [531, 404] width 199 height 21
checkbox input "false"
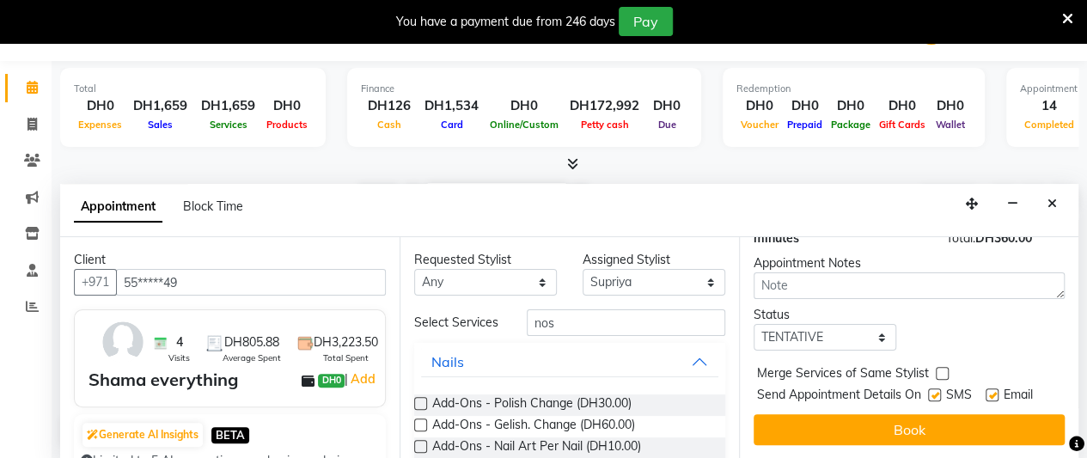
scroll to position [573, 0]
click at [802, 324] on select "Select TENTATIVE CONFIRM CHECK-IN UPCOMING" at bounding box center [825, 337] width 143 height 27
select select "confirm booking"
click at [754, 324] on select "Select TENTATIVE CONFIRM CHECK-IN UPCOMING" at bounding box center [825, 337] width 143 height 27
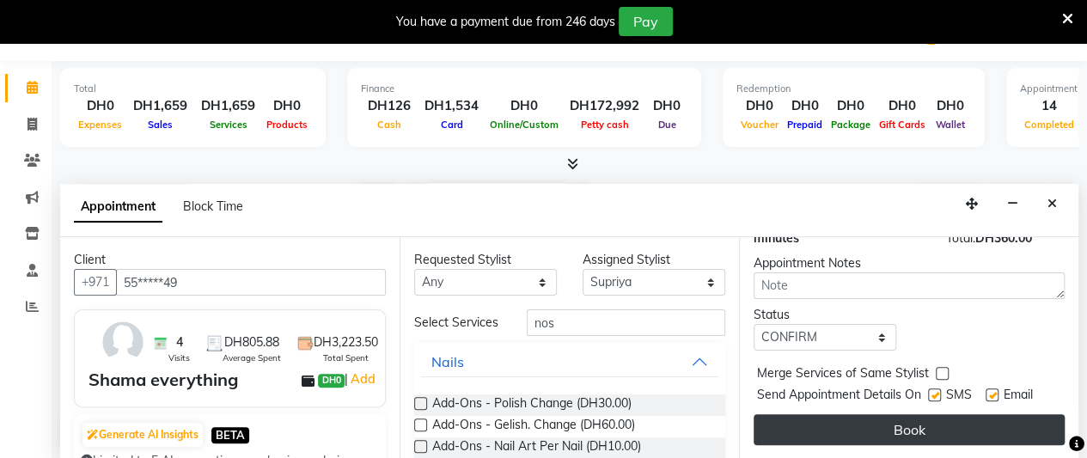
click at [815, 414] on button "Book" at bounding box center [909, 429] width 311 height 31
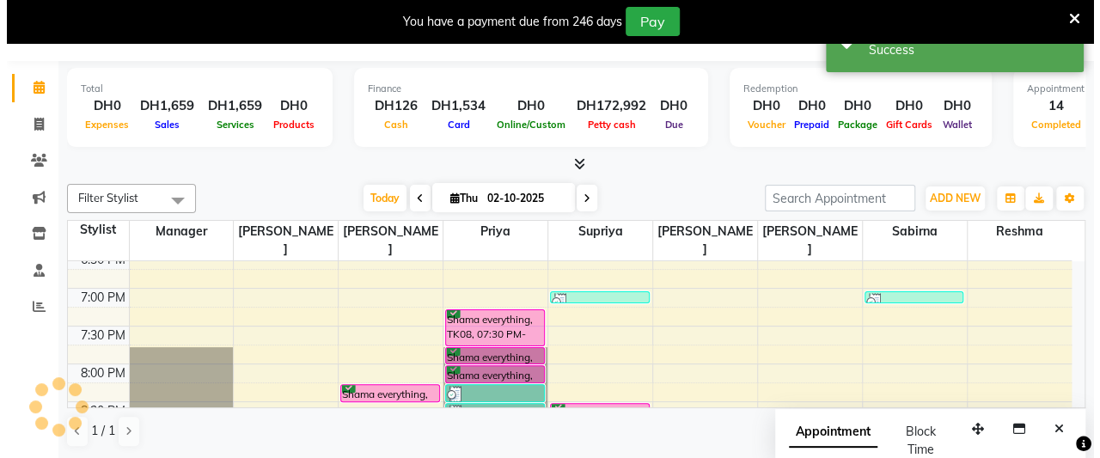
scroll to position [0, 0]
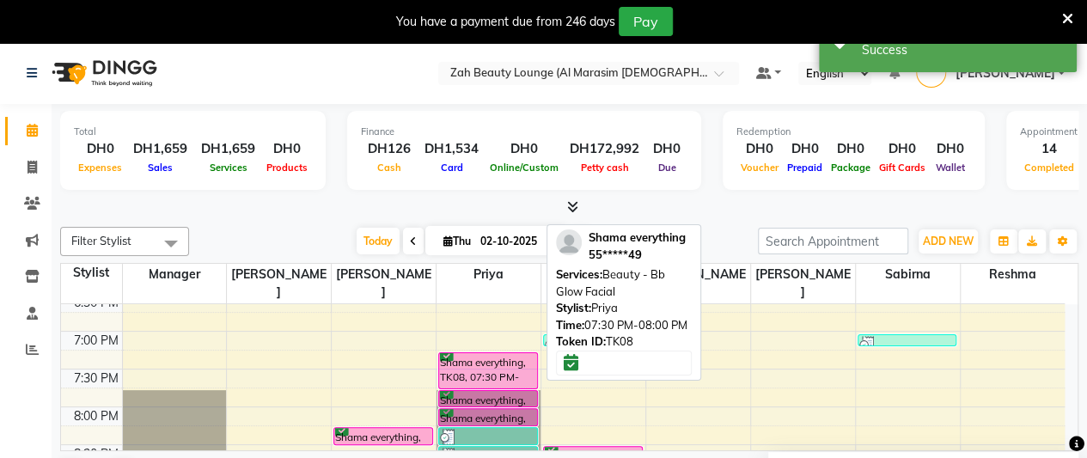
click at [510, 353] on div "Shama everything, TK08, 07:30 PM-08:00 PM, Beauty - Bb Glow Facial" at bounding box center [488, 370] width 98 height 35
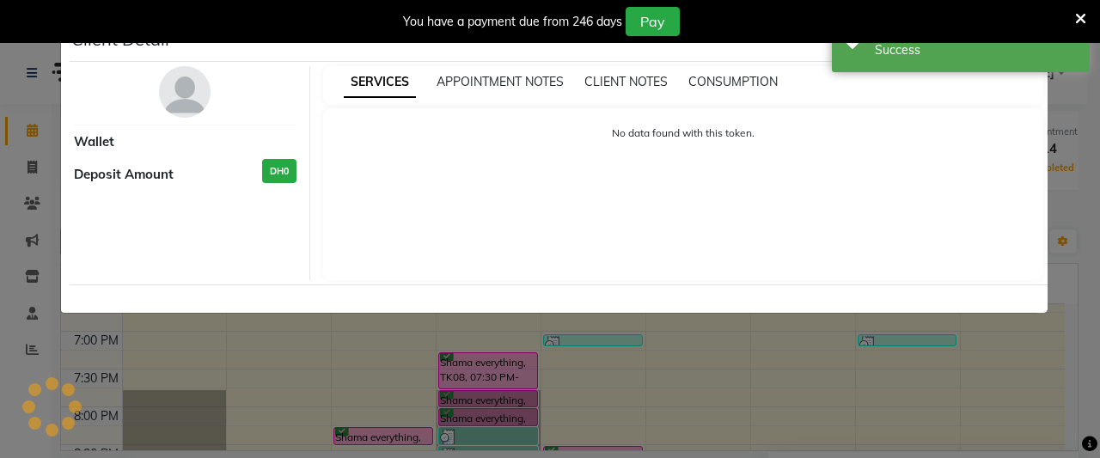
select select "6"
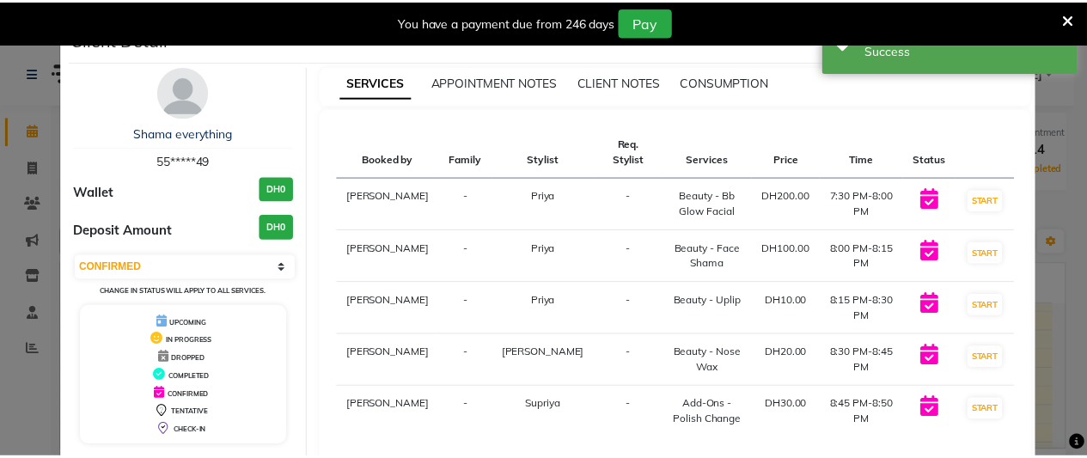
scroll to position [78, 0]
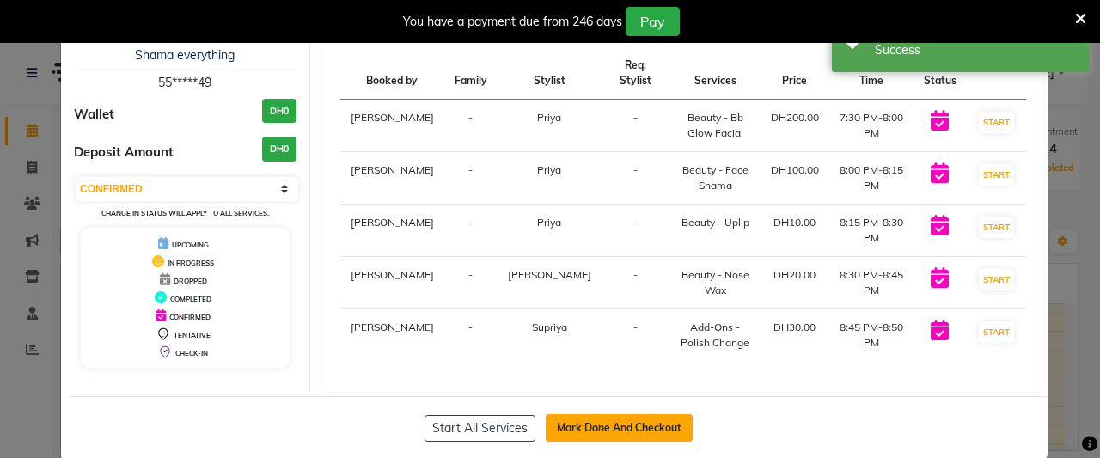
click at [626, 414] on button "Mark Done And Checkout" at bounding box center [619, 427] width 147 height 27
select select "service"
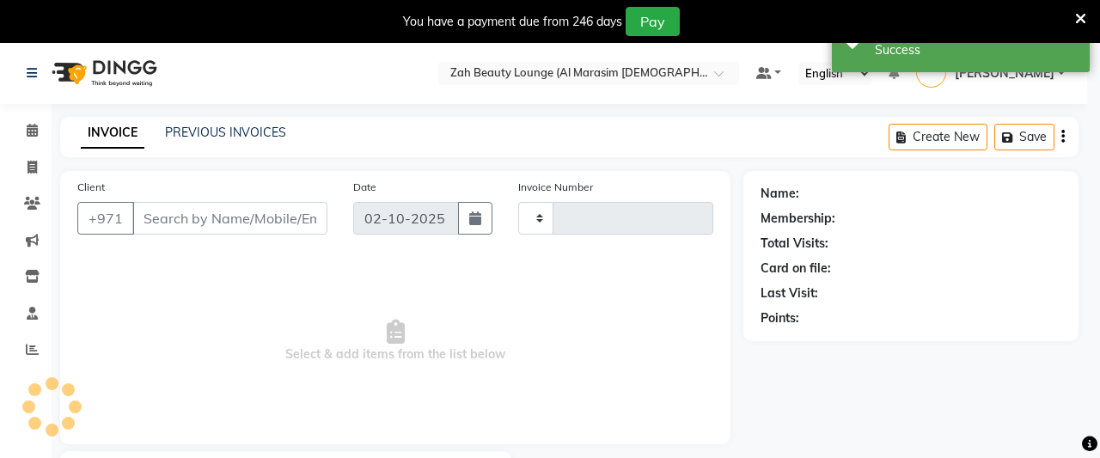
type input "1383"
select select "5617"
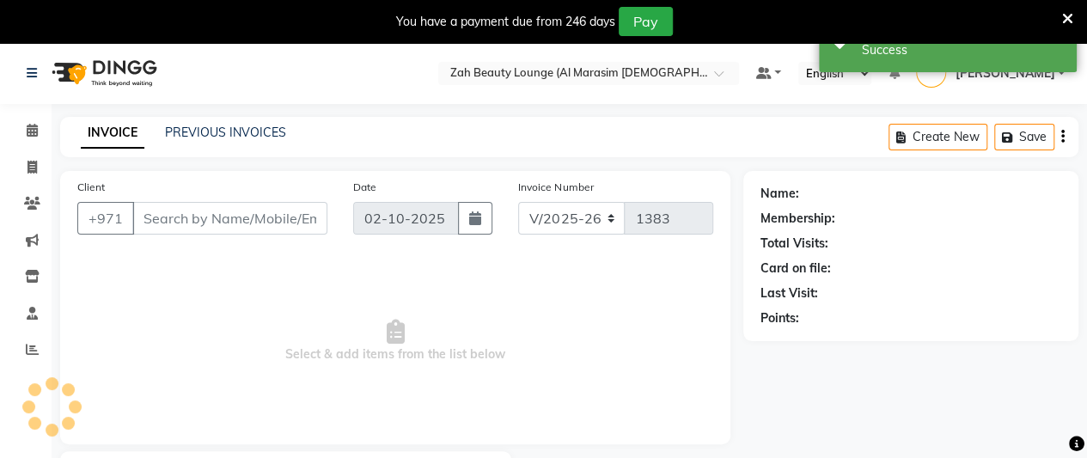
type input "55*****49"
select select "38550"
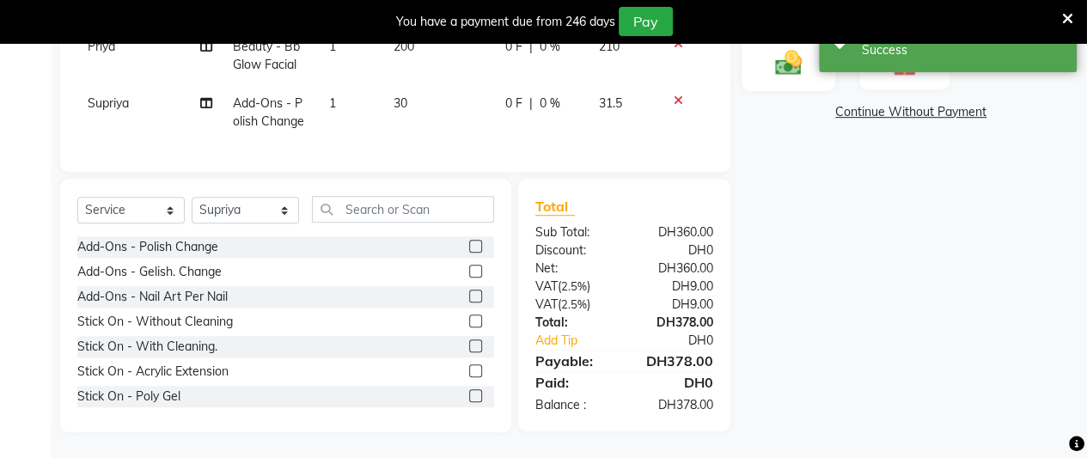
scroll to position [308, 0]
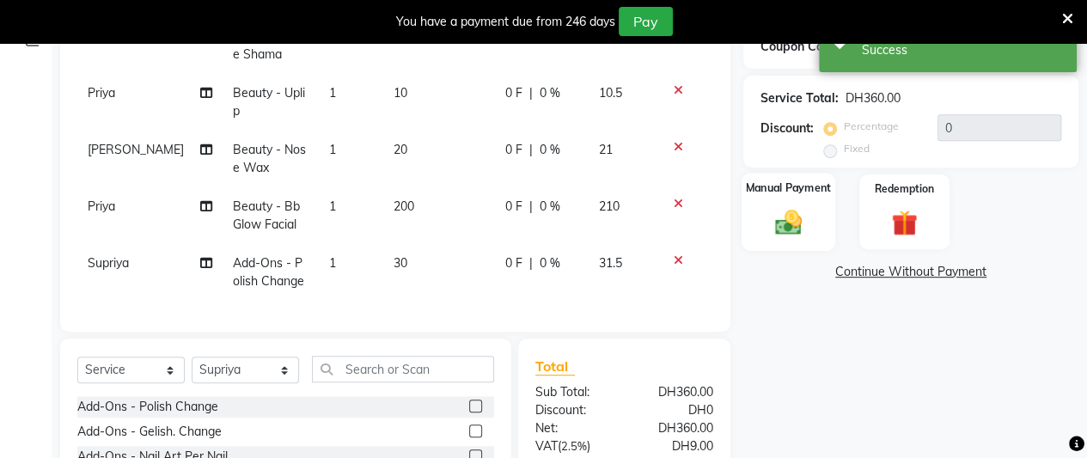
click at [790, 211] on img at bounding box center [788, 221] width 44 height 31
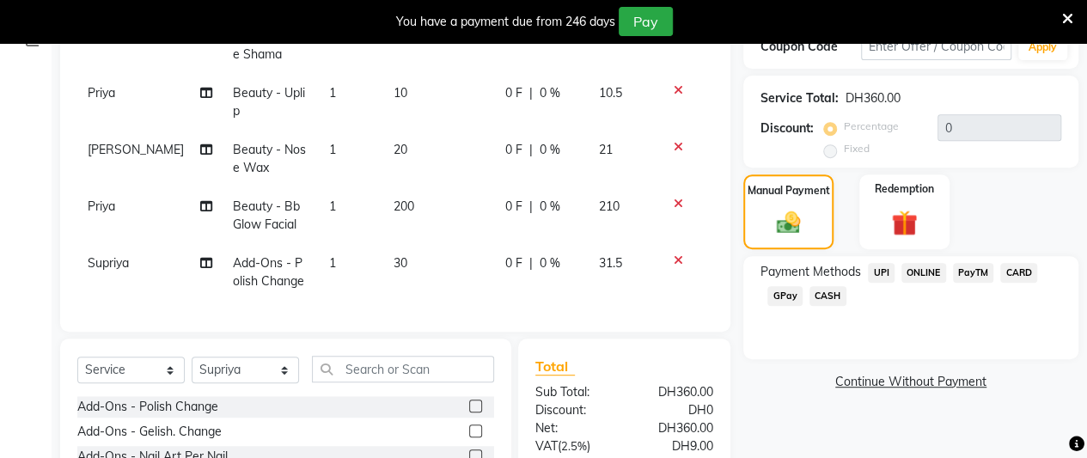
click at [819, 291] on span "CASH" at bounding box center [827, 296] width 37 height 20
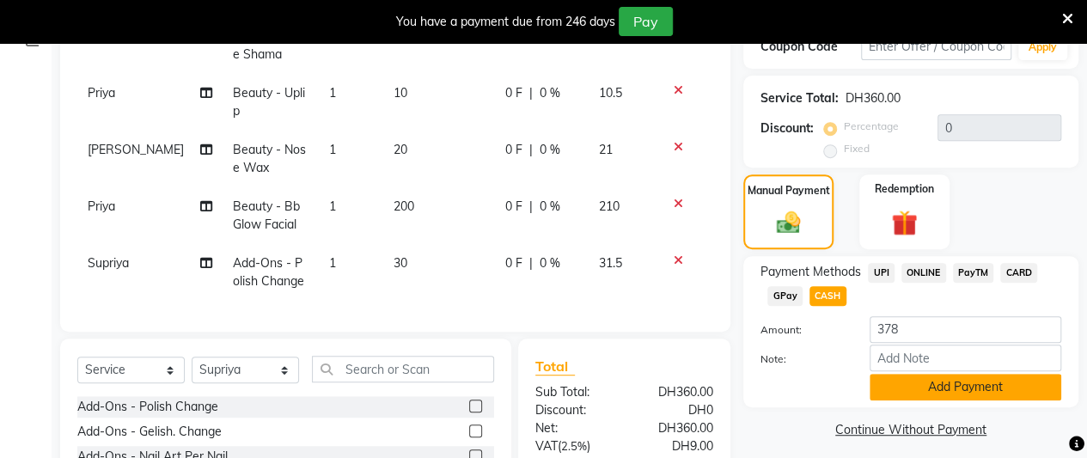
click at [953, 394] on button "Add Payment" at bounding box center [966, 387] width 192 height 27
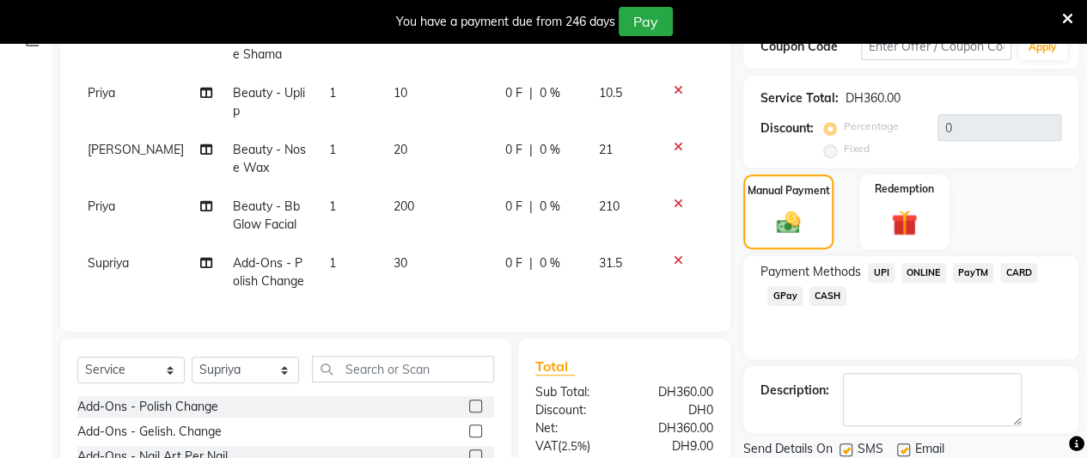
scroll to position [540, 0]
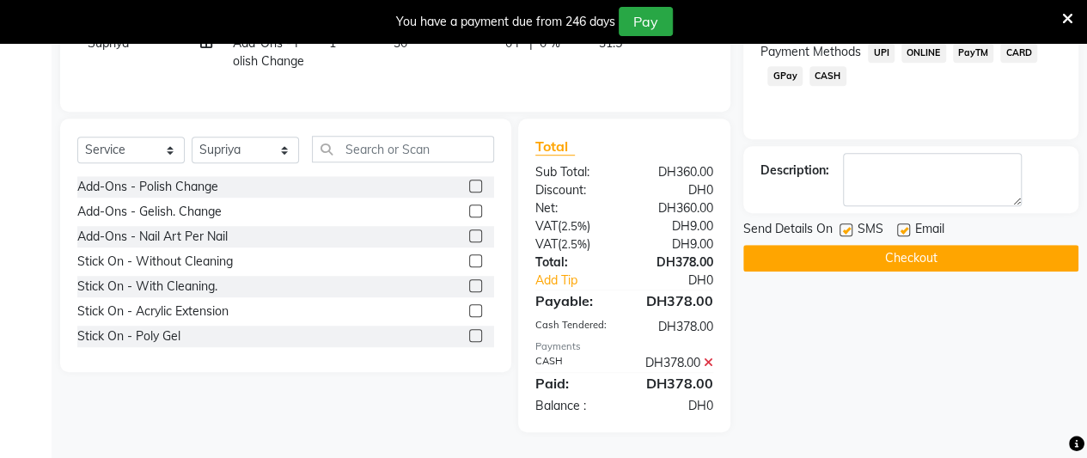
click at [949, 245] on button "Checkout" at bounding box center [910, 258] width 335 height 27
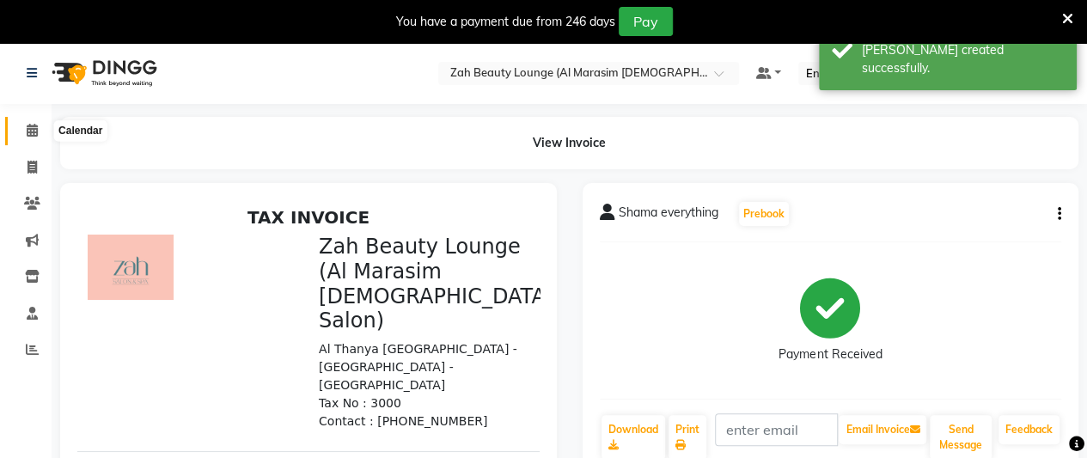
drag, startPoint x: 33, startPoint y: 133, endPoint x: 44, endPoint y: 142, distance: 14.1
click at [33, 133] on icon at bounding box center [32, 130] width 11 height 13
